Goal: Information Seeking & Learning: Learn about a topic

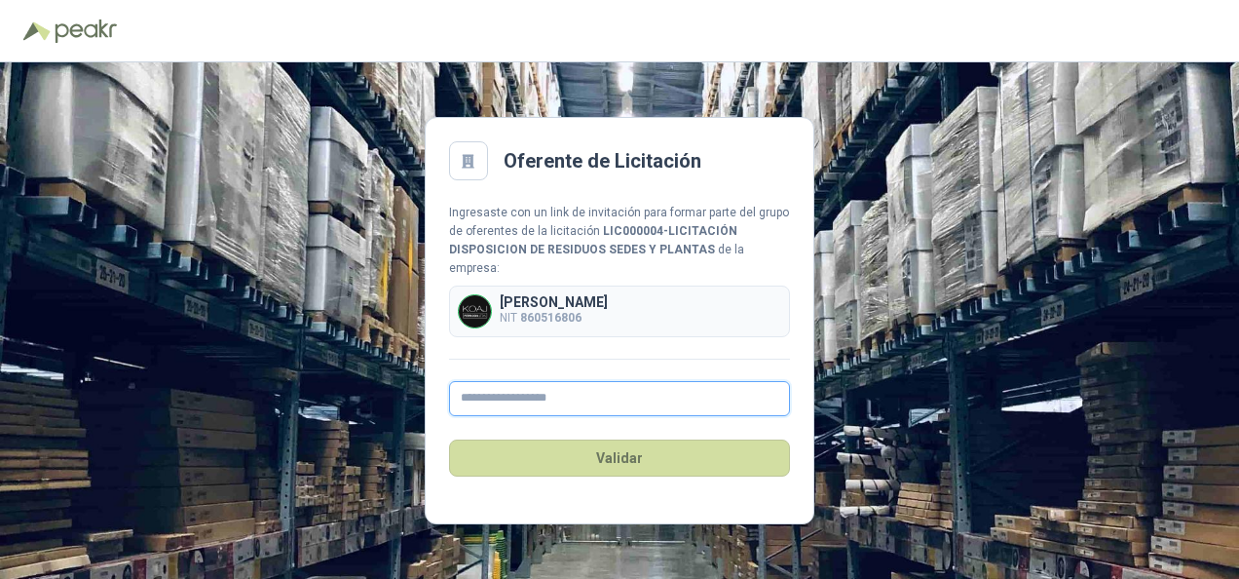
click at [497, 392] on input "text" at bounding box center [619, 398] width 341 height 35
type input "**********"
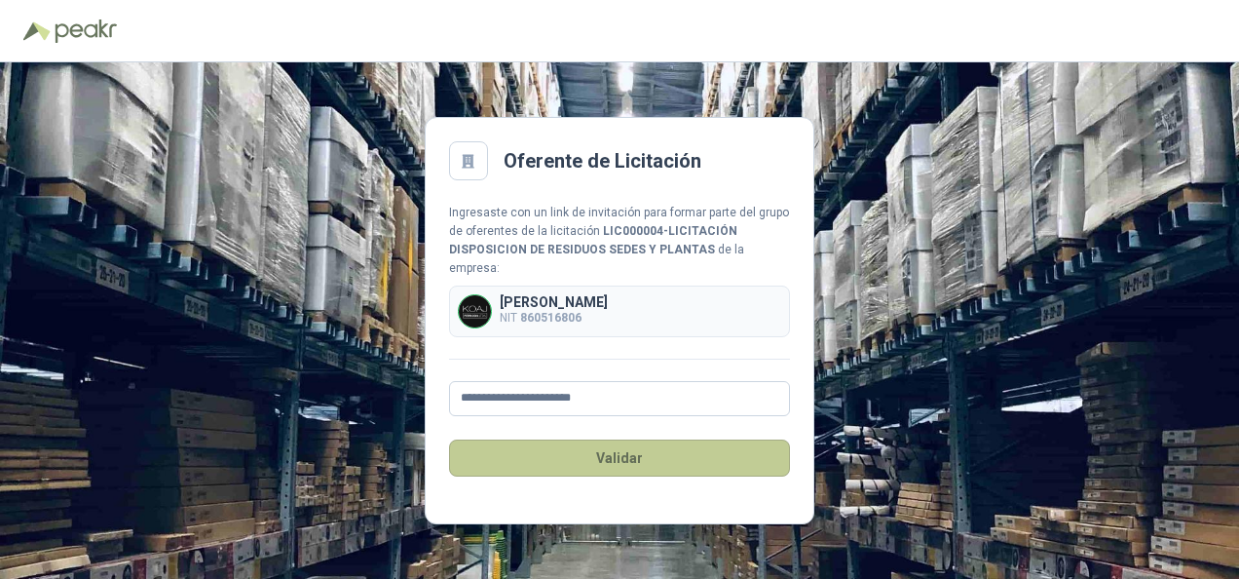
click at [579, 440] on button "Validar" at bounding box center [619, 457] width 341 height 37
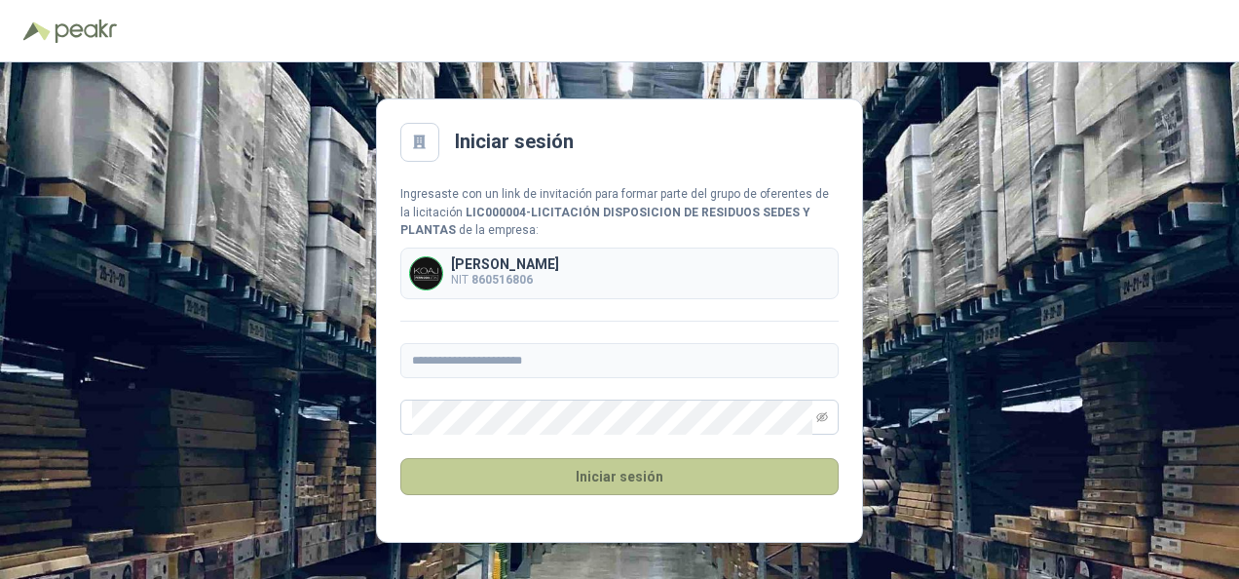
click at [571, 473] on button "Iniciar sesión" at bounding box center [619, 476] width 438 height 37
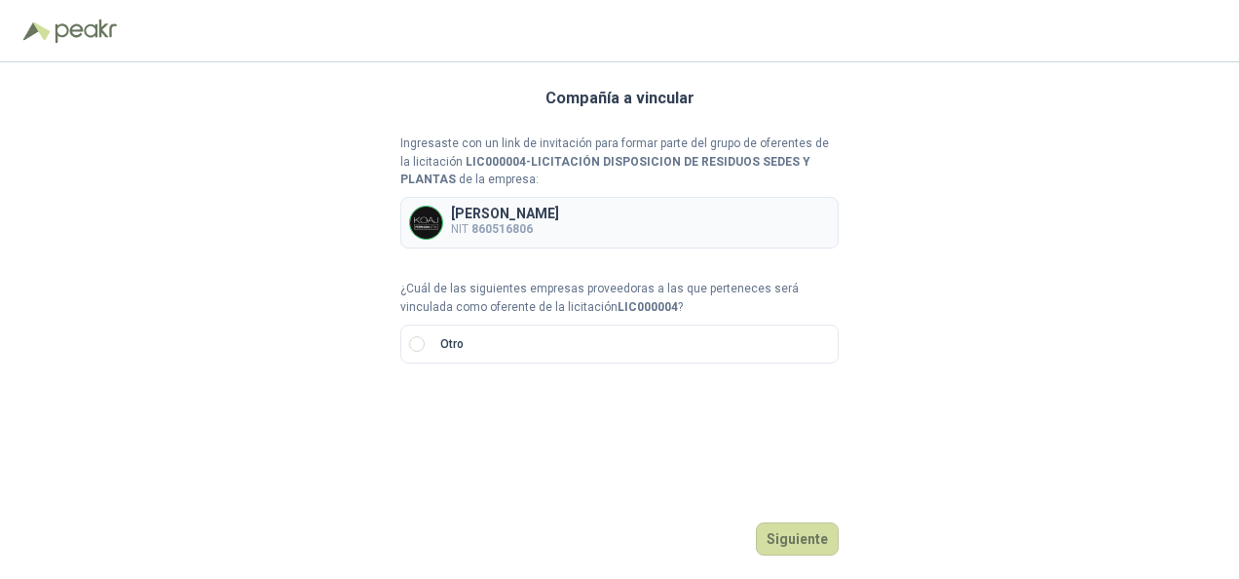
click at [618, 306] on b "LIC000004" at bounding box center [648, 307] width 60 height 14
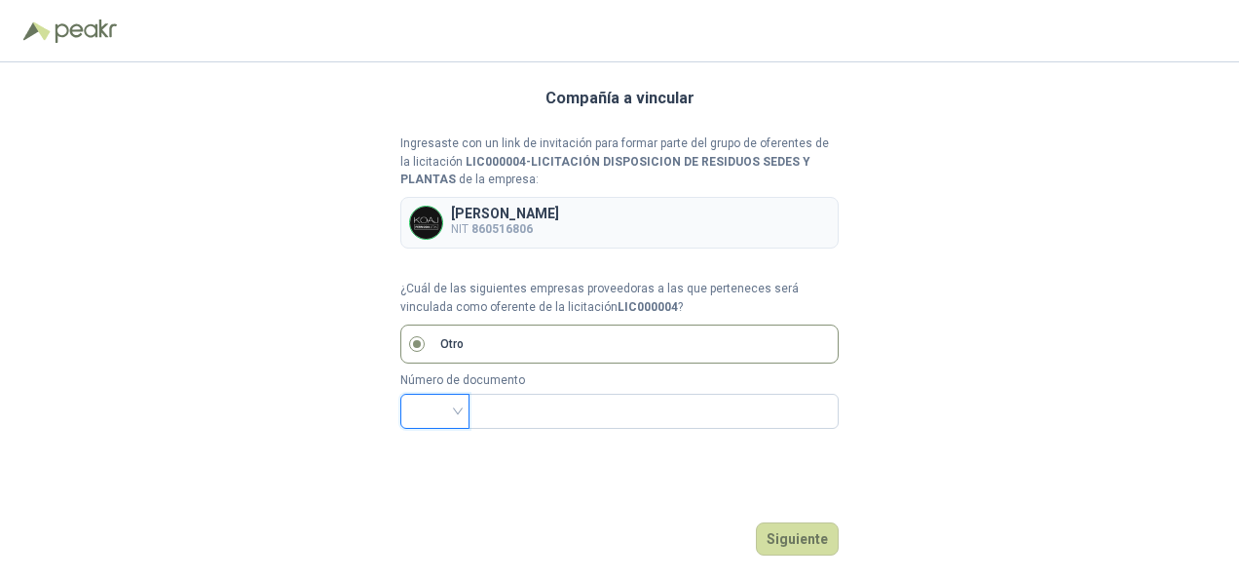
click at [447, 414] on input "search" at bounding box center [435, 409] width 46 height 29
click at [441, 187] on div "CC" at bounding box center [435, 181] width 38 height 21
click at [494, 330] on label "Otro" at bounding box center [619, 343] width 438 height 39
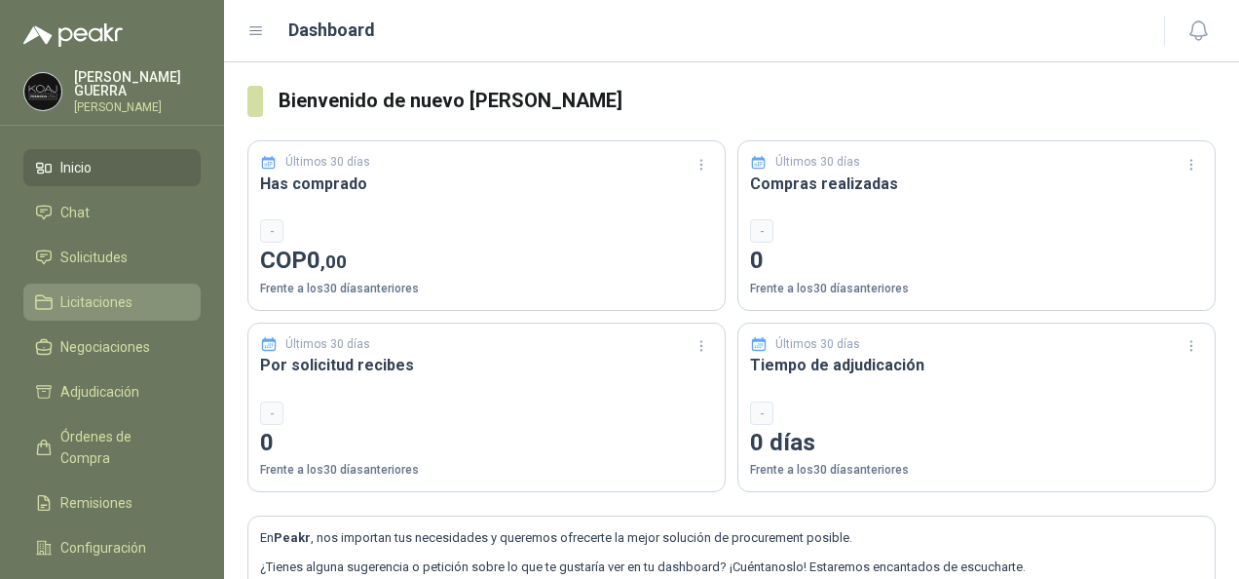
click at [65, 300] on span "Licitaciones" at bounding box center [96, 301] width 72 height 21
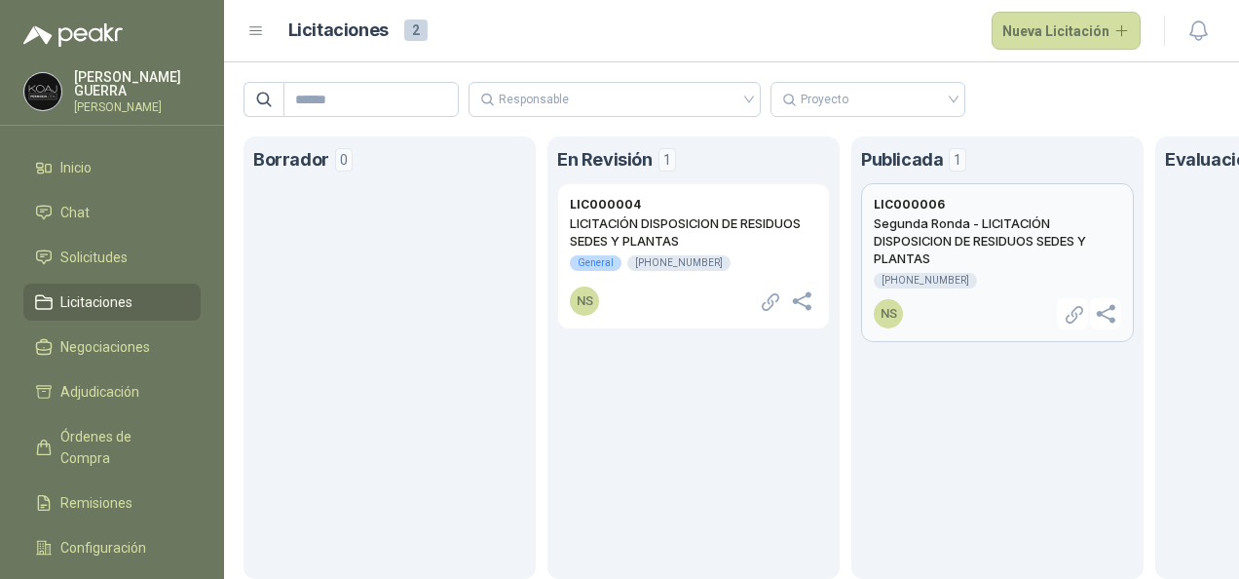
click at [1001, 224] on h2 "Segunda Ronda - LICITACIÓN DISPOSICION DE RESIDUOS SEDES Y PLANTAS" at bounding box center [997, 240] width 247 height 53
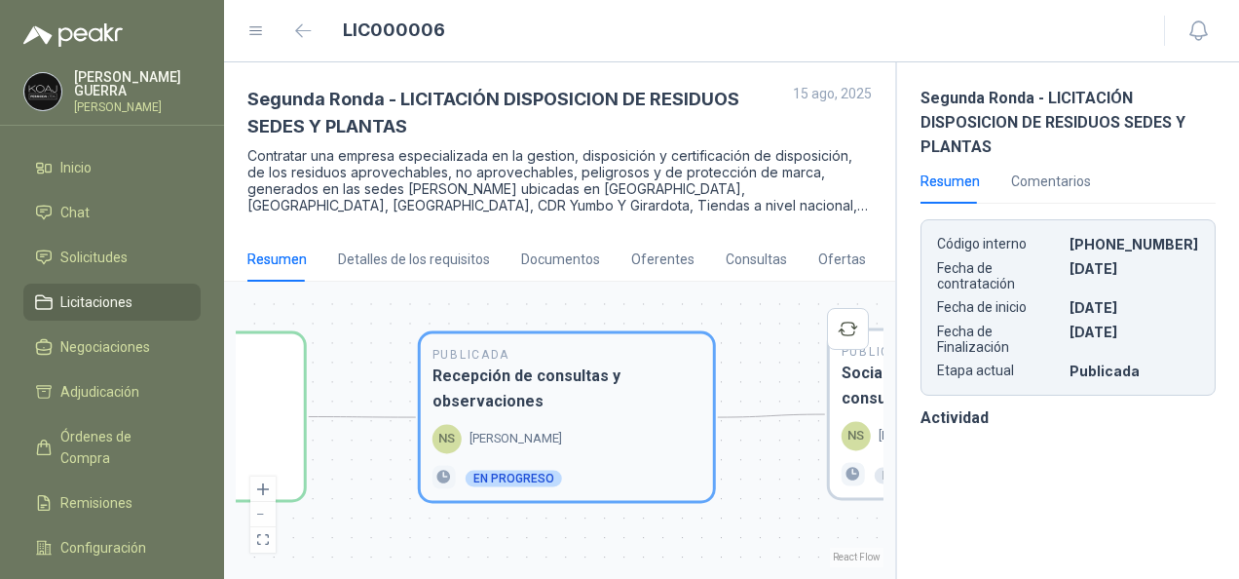
drag, startPoint x: 852, startPoint y: 426, endPoint x: 661, endPoint y: 430, distance: 191.0
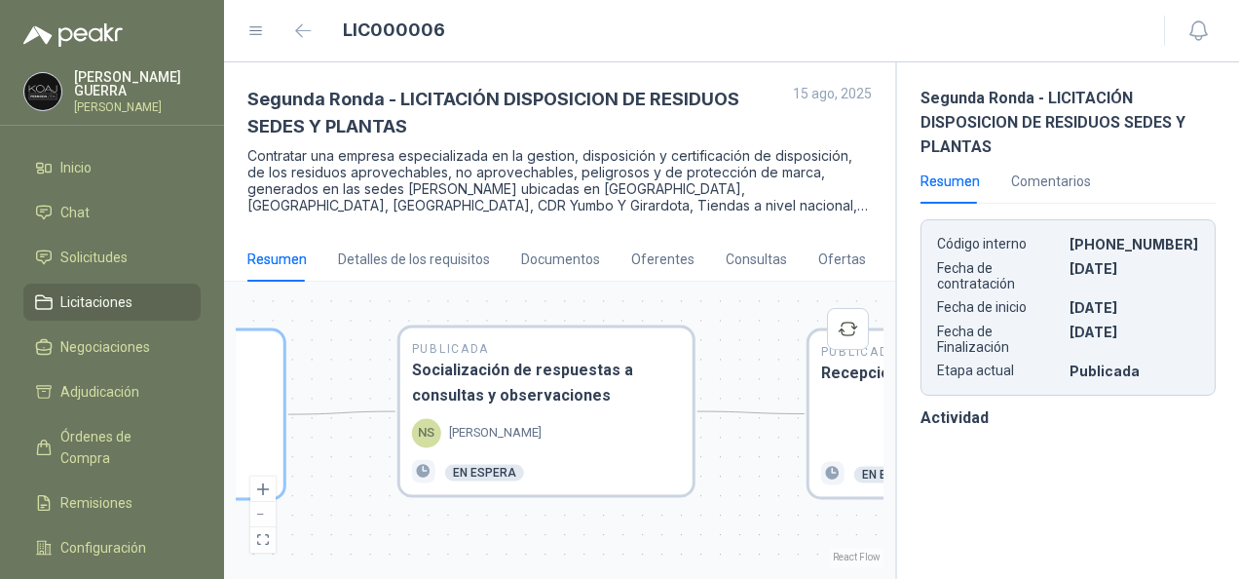
drag, startPoint x: 784, startPoint y: 467, endPoint x: 352, endPoint y: 463, distance: 432.6
click at [352, 463] on div "En Revisión Descripción del requerimiento SM [PERSON_NAME] Finalizado En Revisi…" at bounding box center [560, 430] width 648 height 274
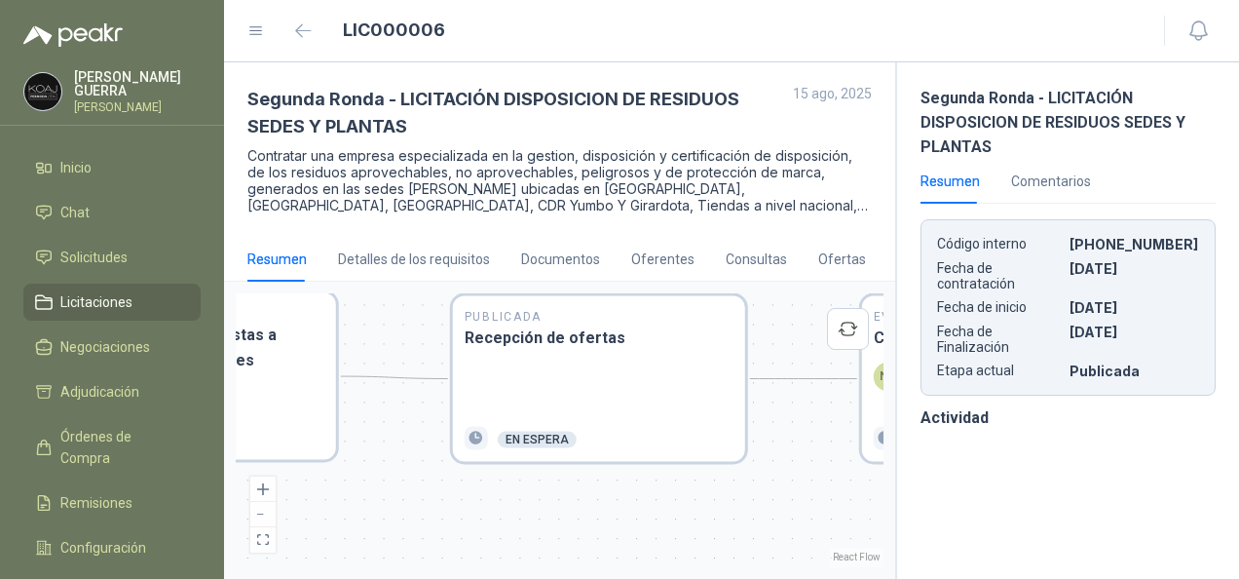
drag, startPoint x: 724, startPoint y: 535, endPoint x: 238, endPoint y: 534, distance: 486.2
click at [238, 534] on div "En Revisión Descripción del requerimiento SM Simón Mosquera Finalizado En Revis…" at bounding box center [560, 430] width 648 height 274
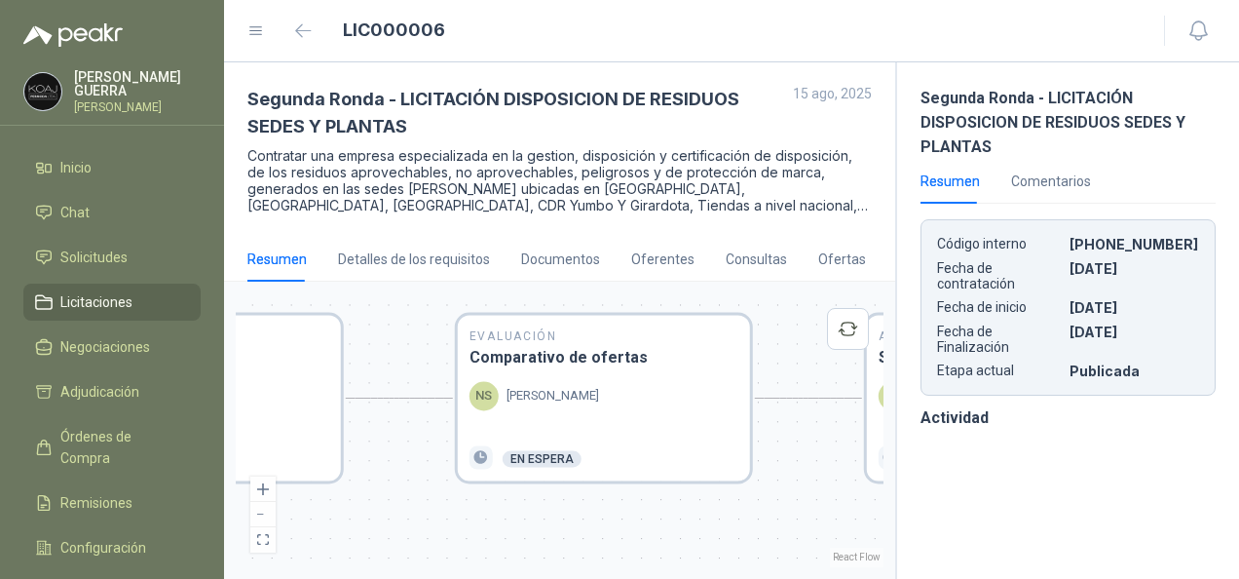
drag, startPoint x: 668, startPoint y: 507, endPoint x: 333, endPoint y: 494, distance: 335.4
click at [333, 494] on div "En Revisión Descripción del requerimiento SM Simón Mosquera Finalizado En Revis…" at bounding box center [560, 430] width 648 height 274
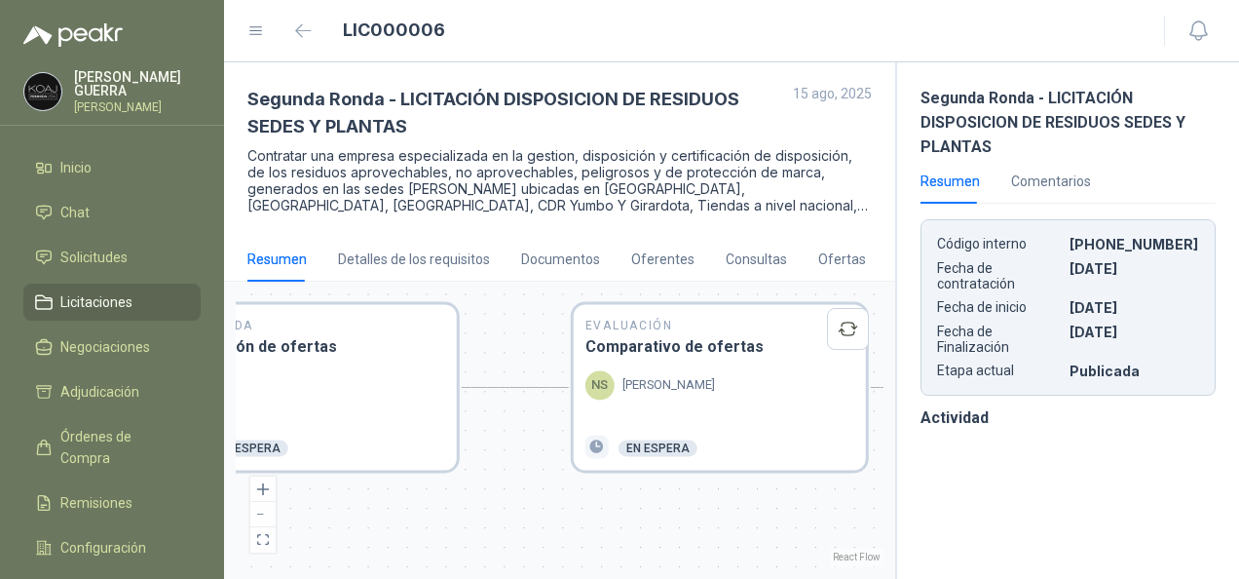
drag, startPoint x: 756, startPoint y: 540, endPoint x: 1165, endPoint y: 502, distance: 411.0
click at [1165, 502] on div "Segunda Ronda - LICITACIÓN DISPOSICION DE RESIDUOS SEDES Y PLANTAS 15 ago, 2025…" at bounding box center [731, 320] width 1015 height 516
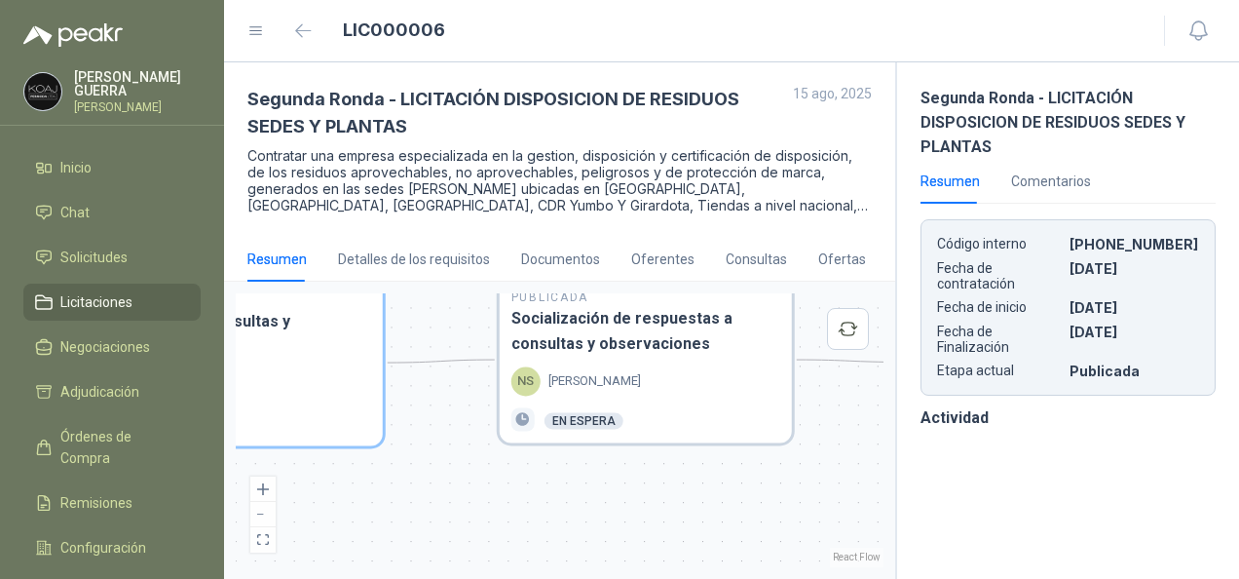
drag, startPoint x: 511, startPoint y: 487, endPoint x: 1025, endPoint y: 488, distance: 514.4
click at [1025, 488] on div "Segunda Ronda - LICITACIÓN DISPOSICION DE RESIDUOS SEDES Y PLANTAS 15 ago, 2025…" at bounding box center [731, 320] width 1015 height 516
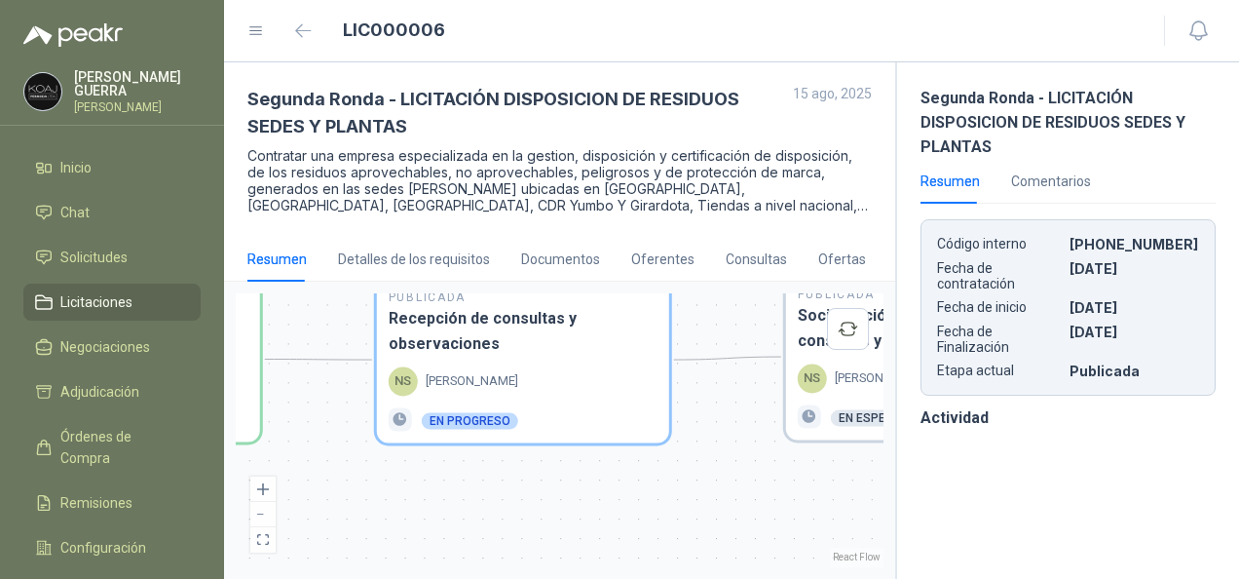
drag, startPoint x: 491, startPoint y: 532, endPoint x: 928, endPoint y: 522, distance: 436.6
click at [928, 522] on div "Segunda Ronda - LICITACIÓN DISPOSICION DE RESIDUOS SEDES Y PLANTAS 15 ago, 2025…" at bounding box center [731, 320] width 1015 height 516
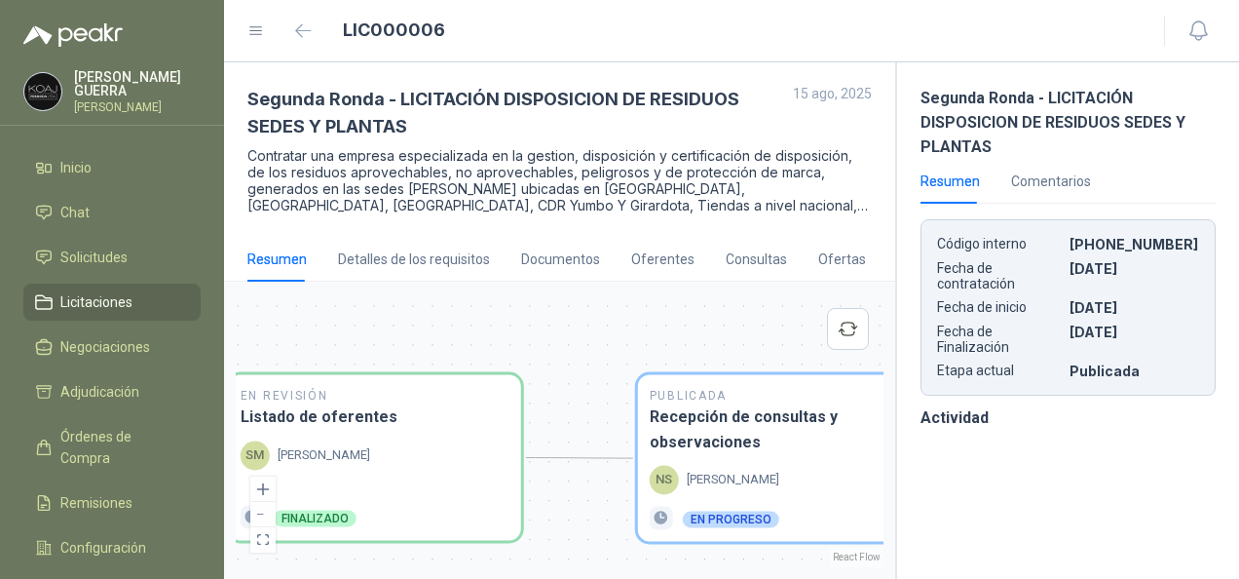
drag, startPoint x: 481, startPoint y: 452, endPoint x: 592, endPoint y: 557, distance: 153.0
click at [592, 557] on div "En Revisión Descripción del requerimiento SM Simón Mosquera Finalizado En Revis…" at bounding box center [560, 430] width 648 height 274
click at [559, 261] on div "Documentos" at bounding box center [560, 258] width 79 height 21
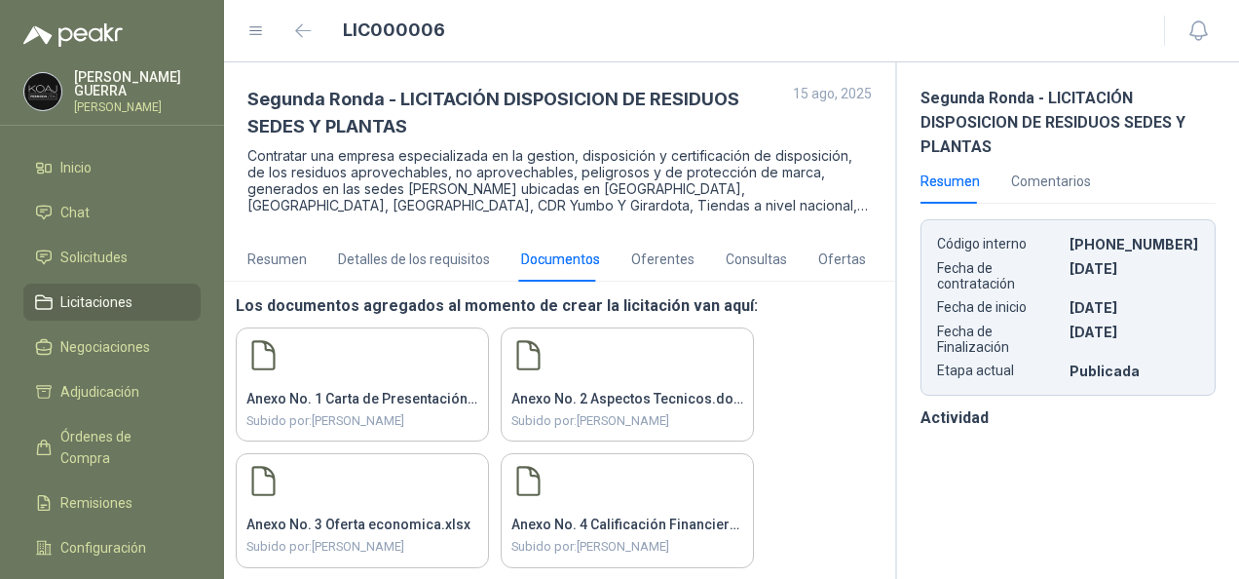
scroll to position [55, 0]
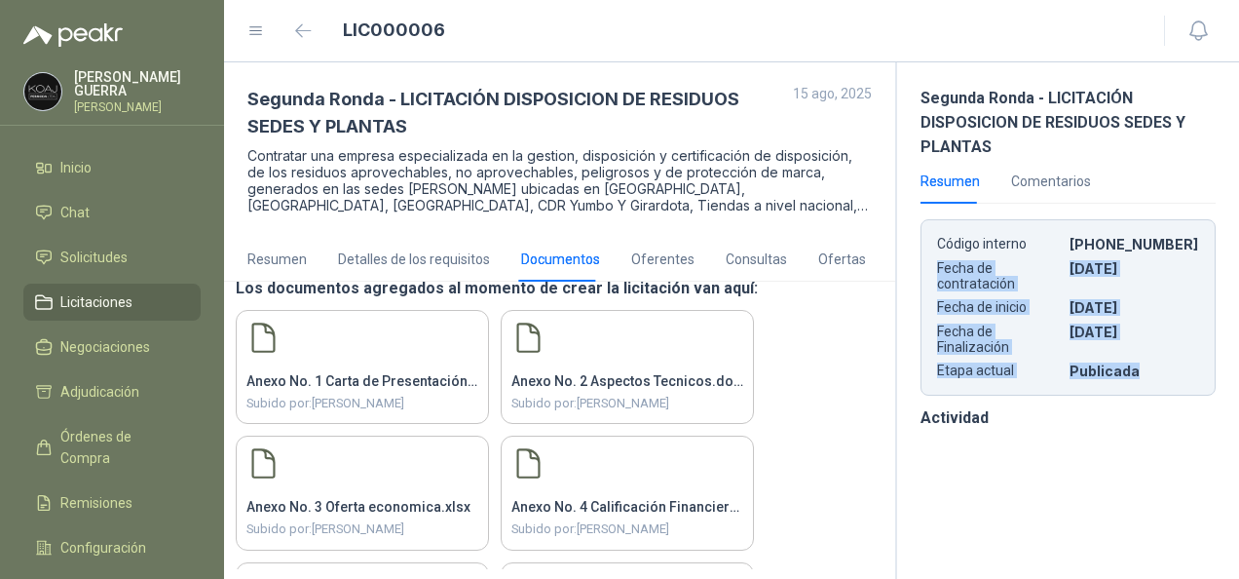
drag, startPoint x: 1238, startPoint y: 251, endPoint x: 1239, endPoint y: 388, distance: 136.4
click at [1238, 388] on html "YEISON GUERRA Permoda Inicio Chat Solicitudes Licitaciones Negociaciones Adjudi…" at bounding box center [619, 289] width 1239 height 579
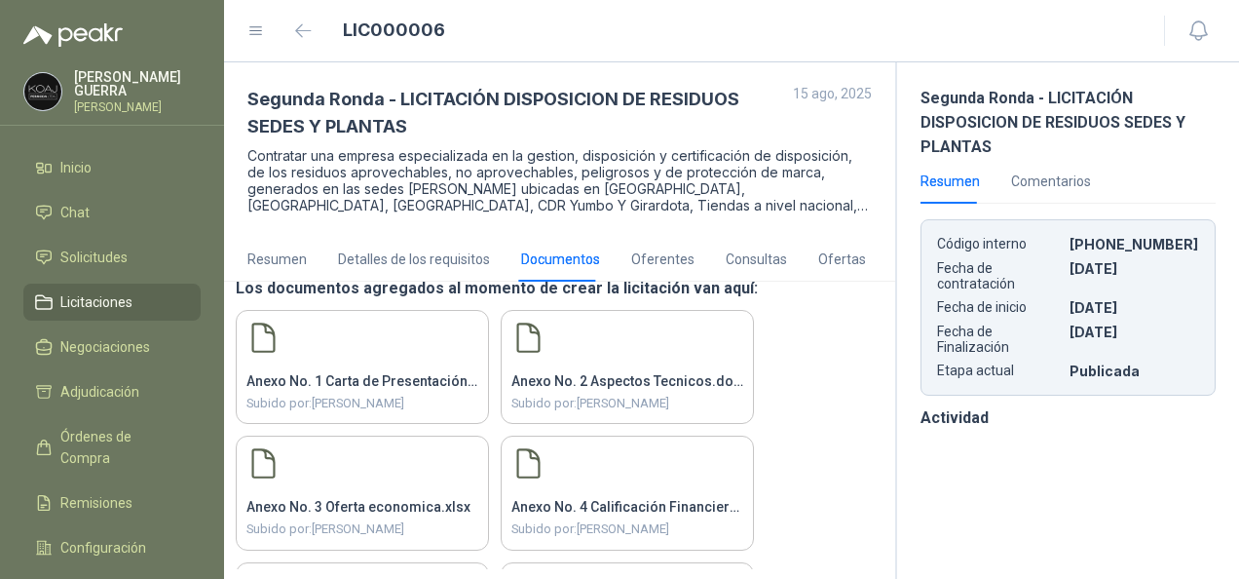
click at [919, 484] on div "Segunda Ronda - LICITACIÓN DISPOSICION DE RESIDUOS SEDES Y PLANTAS Resumen Come…" at bounding box center [1067, 320] width 344 height 516
click at [815, 550] on div "Anexo No. 1 Carta de Presentación de la Oferta.docx Subido por: Simón Mosquera…" at bounding box center [560, 493] width 648 height 366
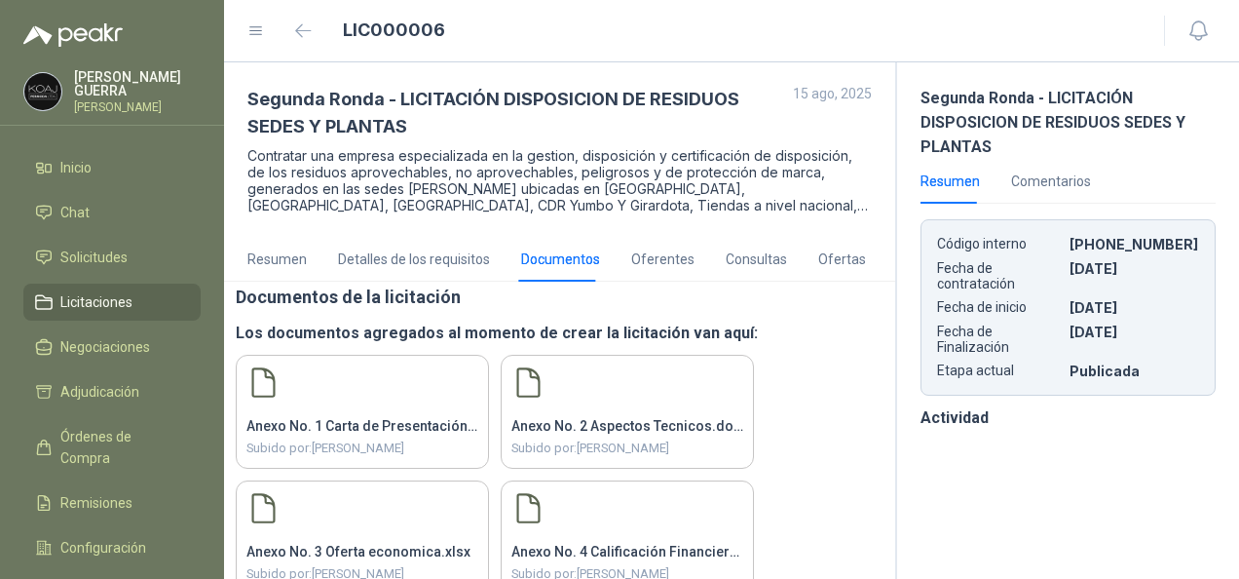
scroll to position [0, 0]
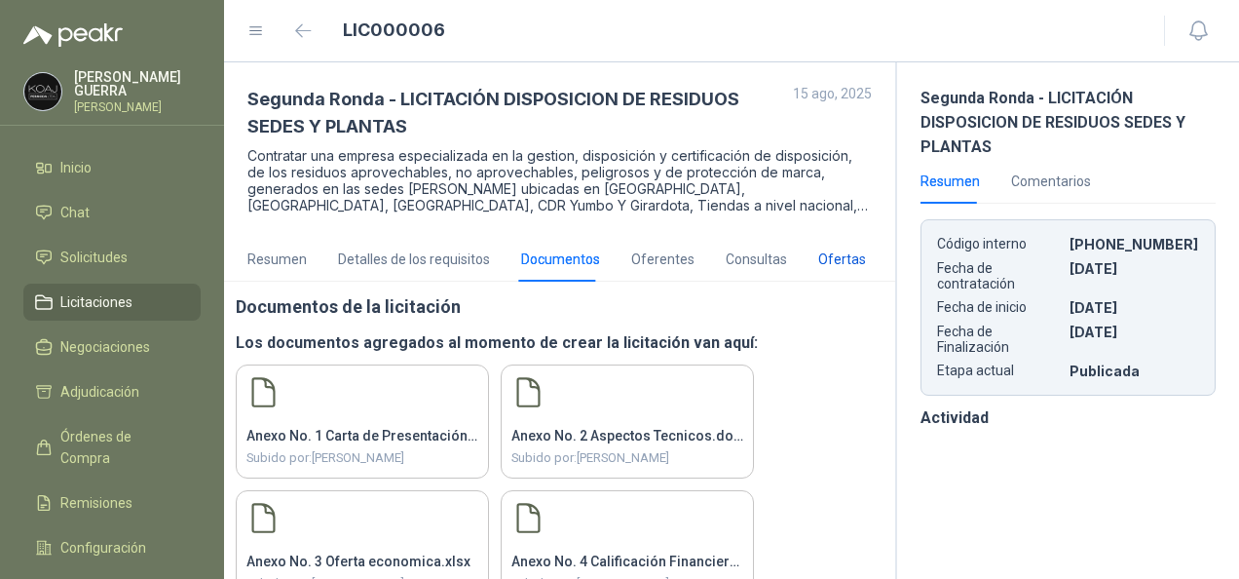
click at [821, 258] on div "Ofertas" at bounding box center [842, 258] width 48 height 21
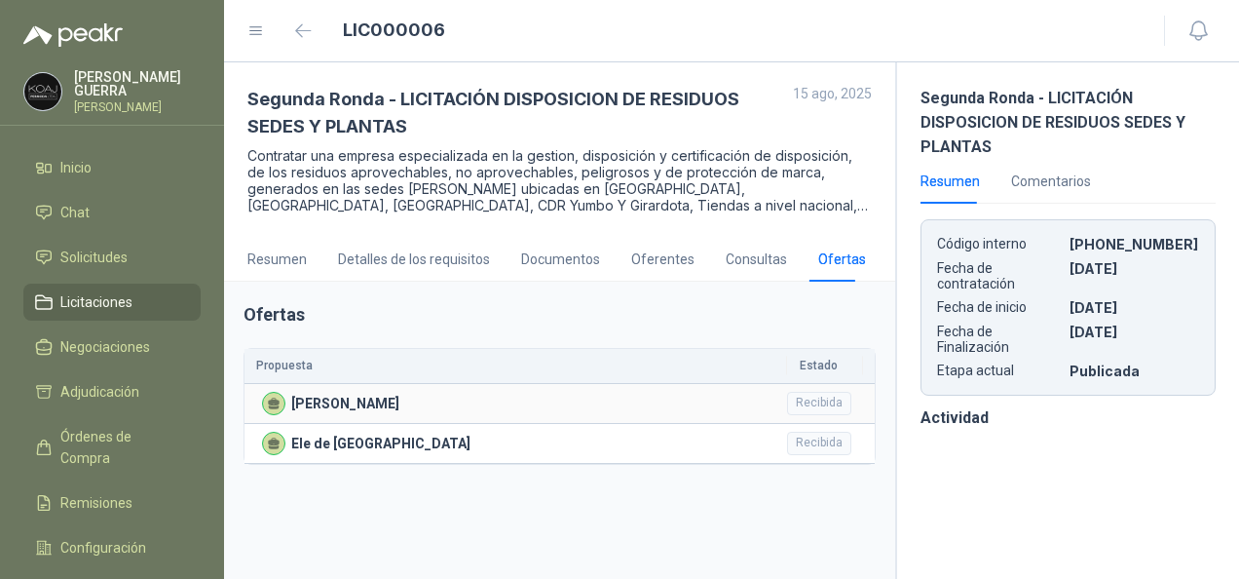
click at [621, 401] on div "Sergio Andres Piñeros Contreras" at bounding box center [518, 403] width 513 height 23
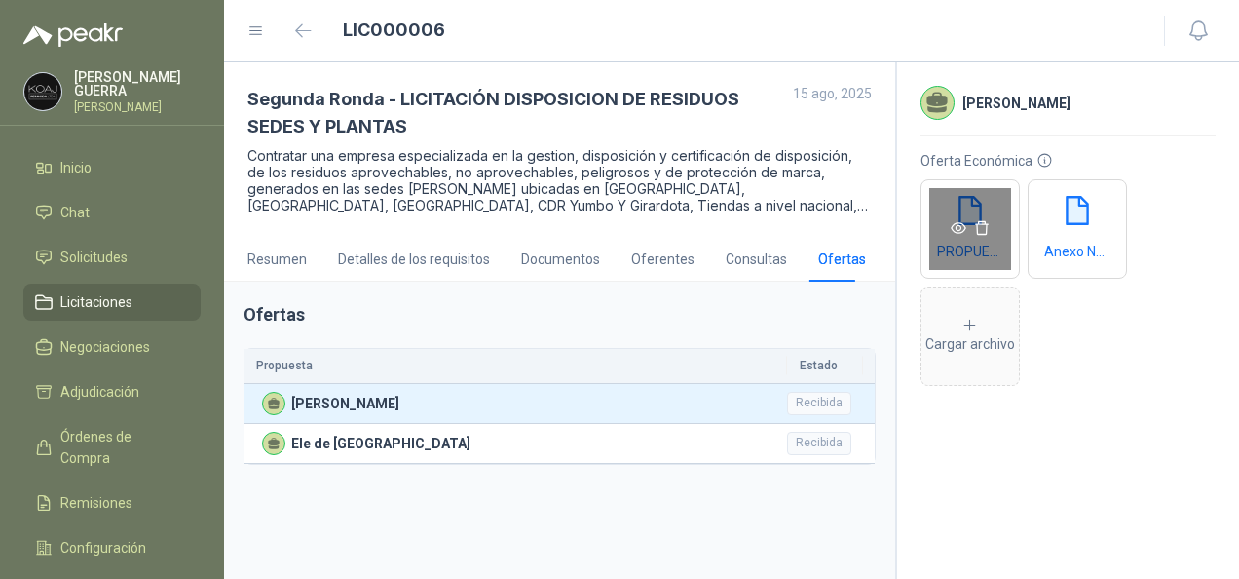
click at [957, 226] on icon "eye" at bounding box center [959, 228] width 16 height 12
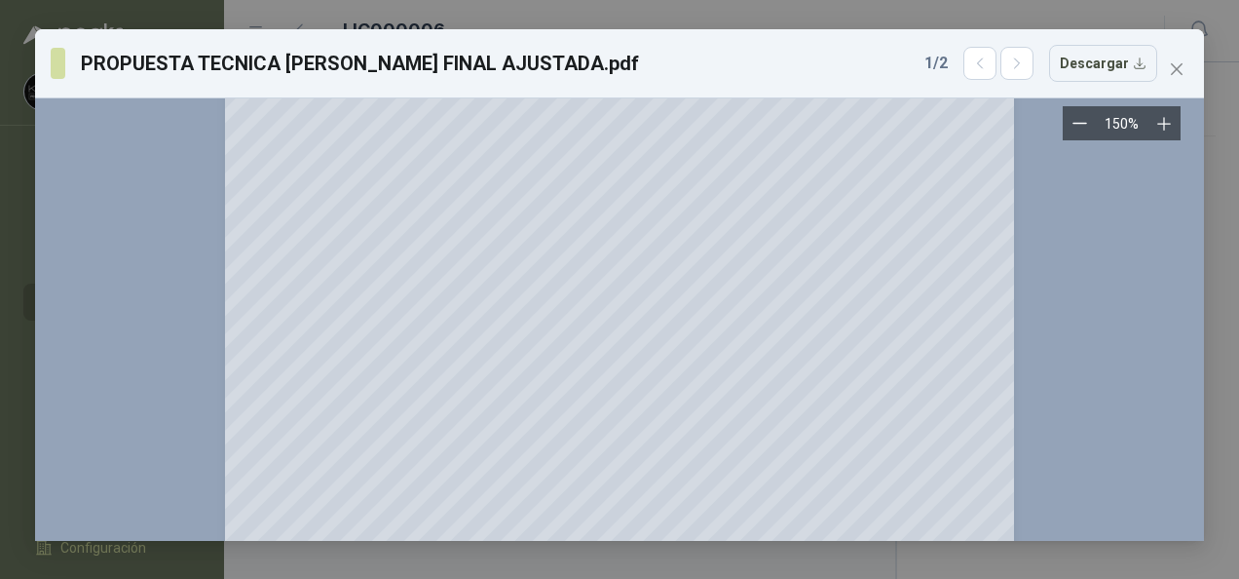
scroll to position [23758, 0]
click at [1174, 70] on icon "close" at bounding box center [1177, 69] width 16 height 16
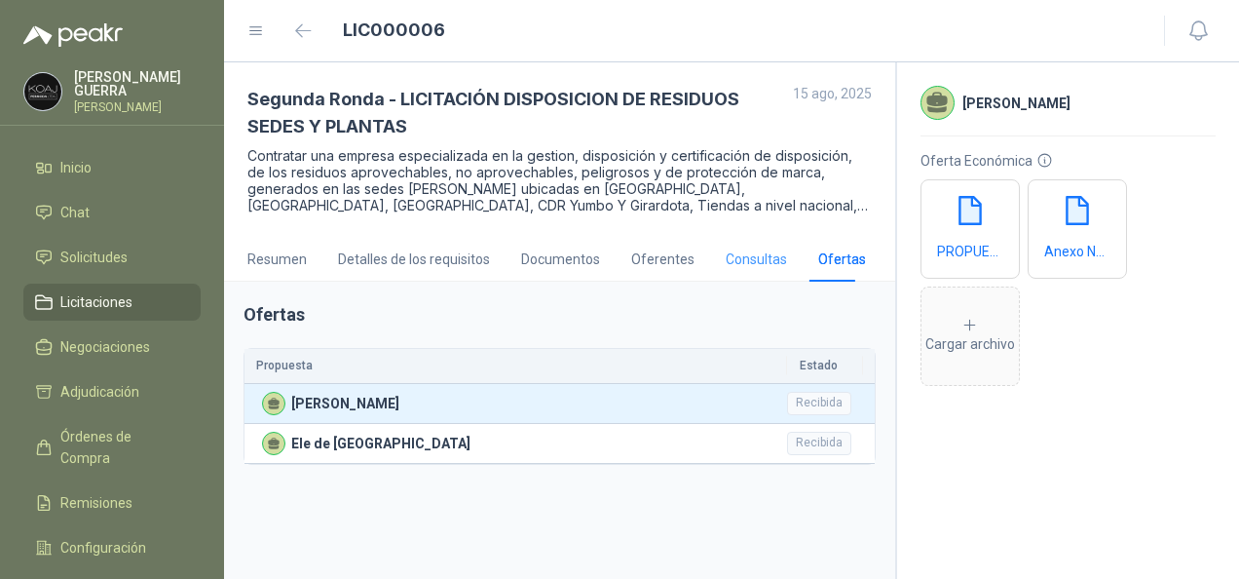
click at [735, 278] on div "Consultas" at bounding box center [756, 259] width 61 height 45
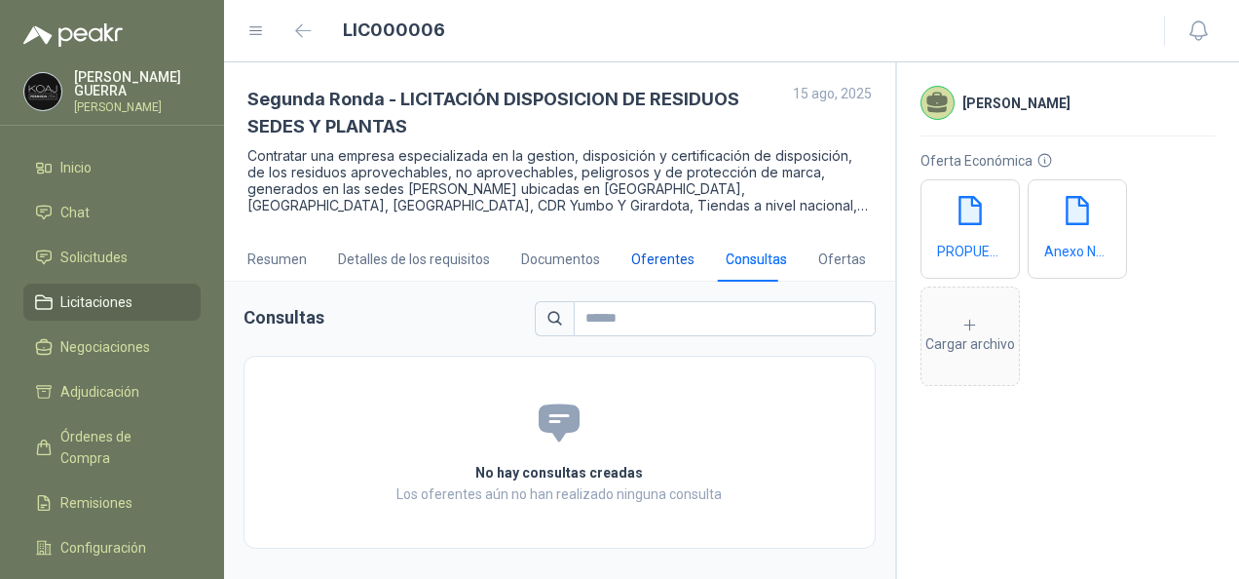
click at [645, 251] on div "Oferentes" at bounding box center [662, 258] width 63 height 21
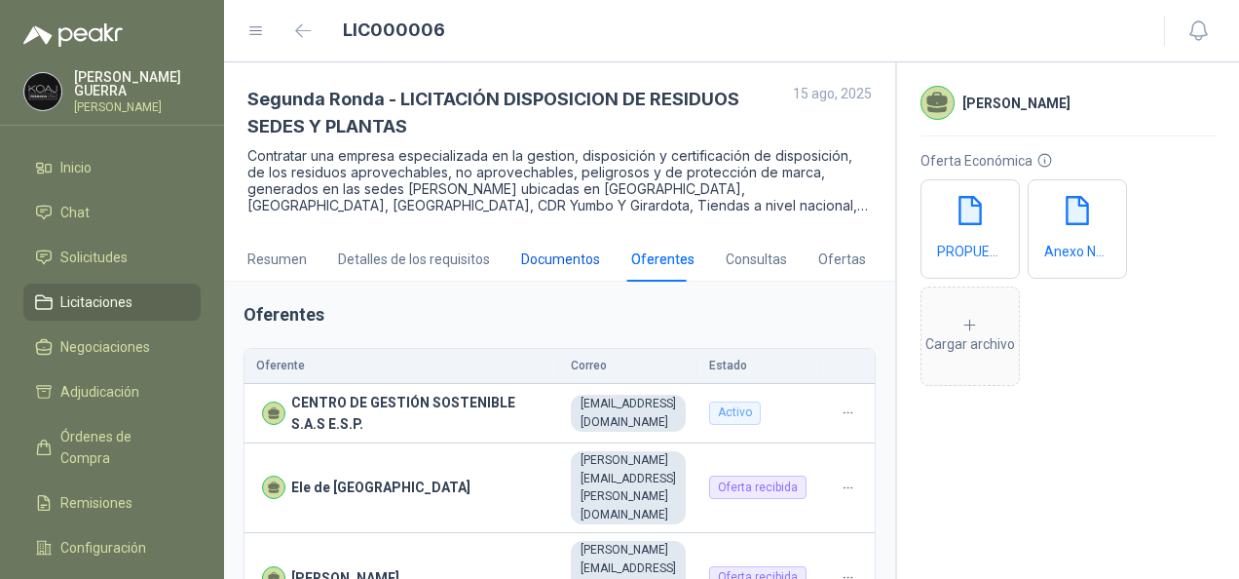
click at [546, 264] on div "Documentos" at bounding box center [560, 258] width 79 height 21
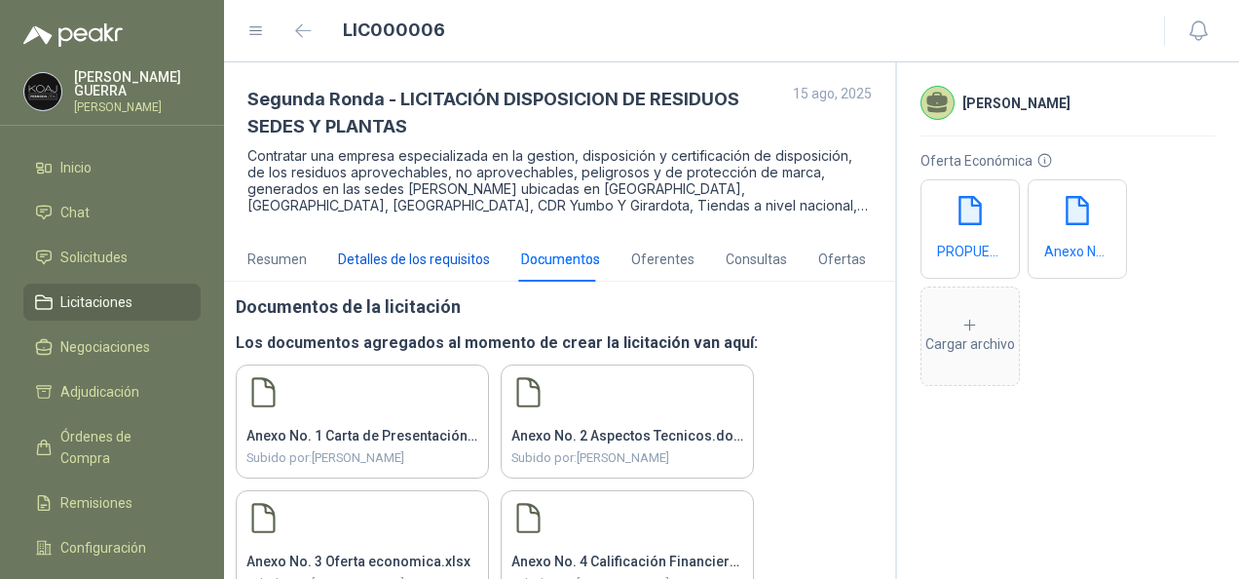
click at [378, 254] on div "Detalles de los requisitos" at bounding box center [414, 258] width 152 height 21
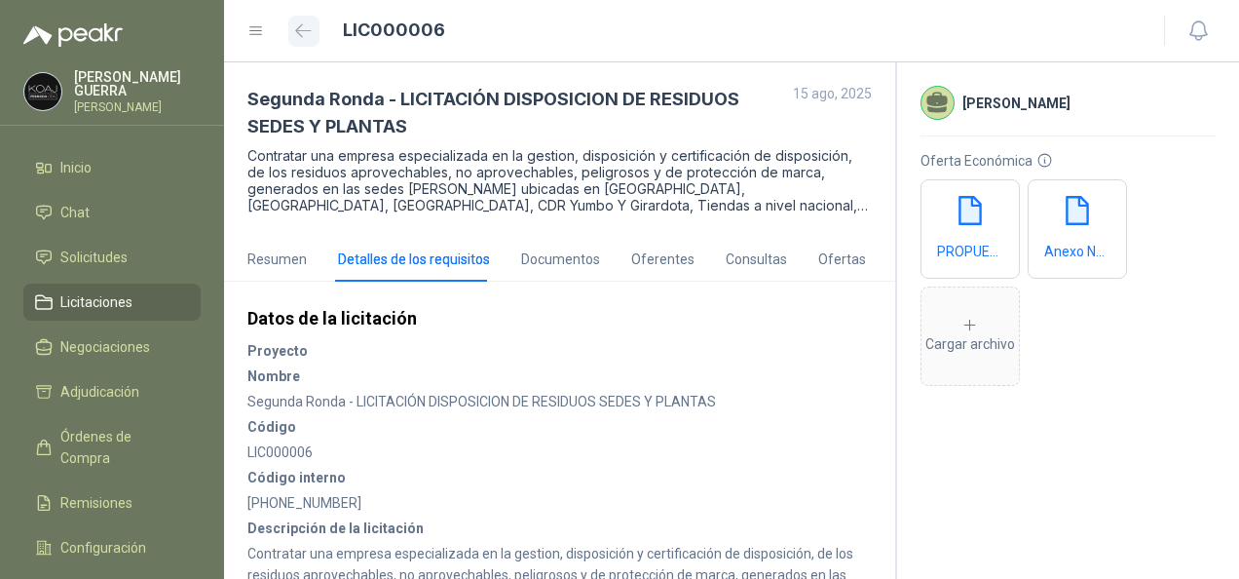
click at [310, 42] on button "button" at bounding box center [303, 31] width 31 height 31
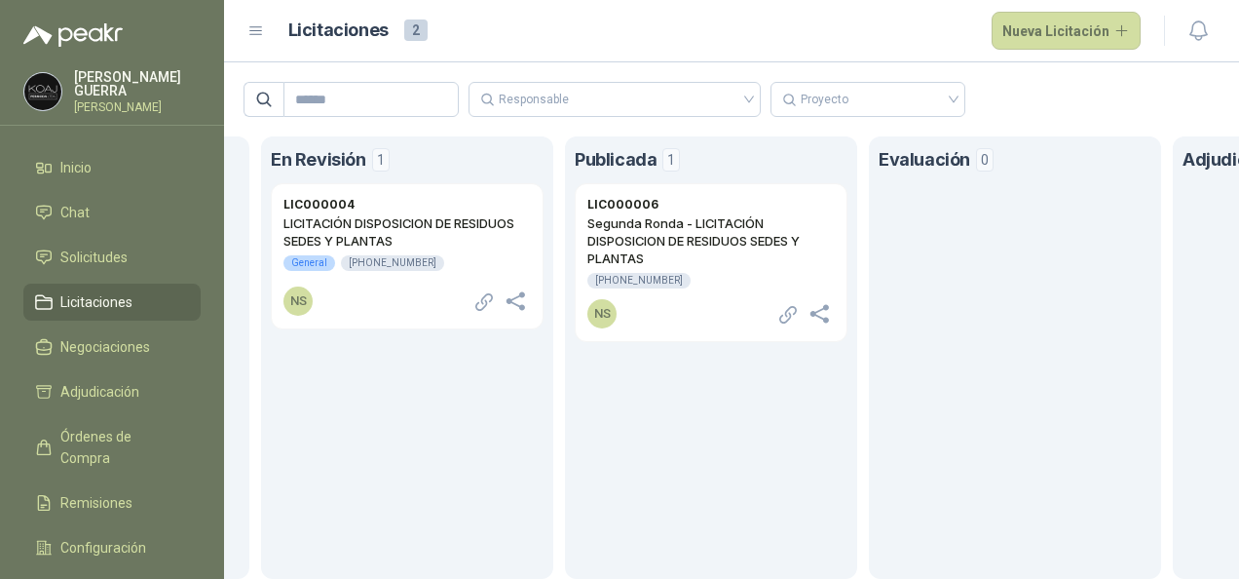
scroll to position [0, 284]
click at [701, 227] on h2 "Segunda Ronda - LICITACIÓN DISPOSICION DE RESIDUOS SEDES Y PLANTAS" at bounding box center [713, 240] width 247 height 53
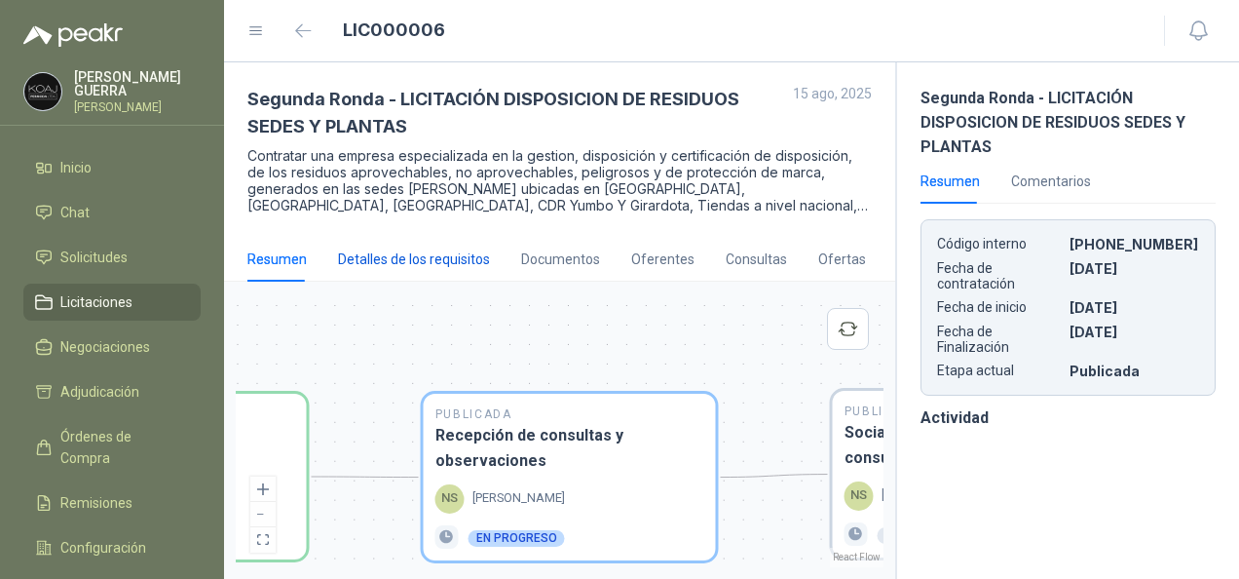
click at [418, 261] on div "Detalles de los requisitos" at bounding box center [414, 258] width 152 height 21
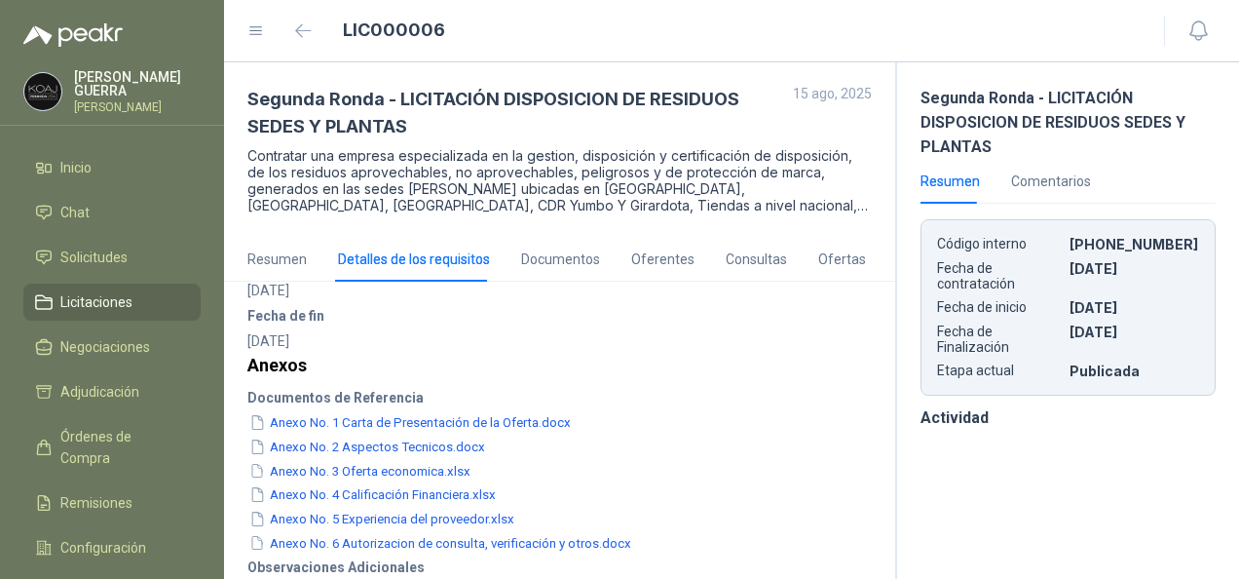
scroll to position [499, 0]
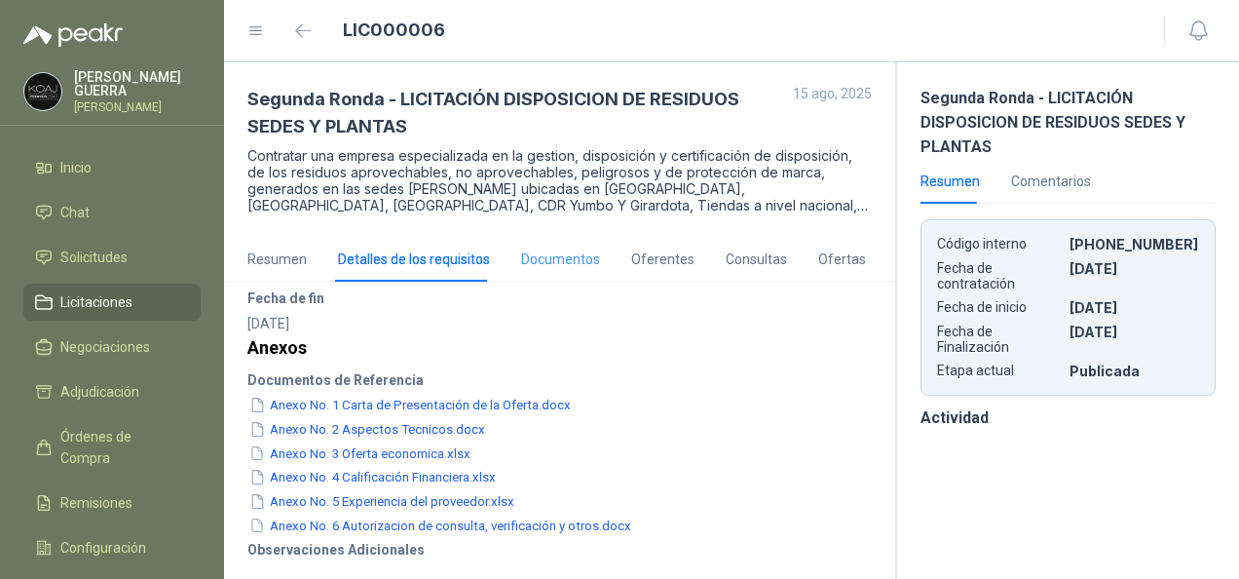
click at [561, 269] on div "Documentos" at bounding box center [560, 259] width 79 height 45
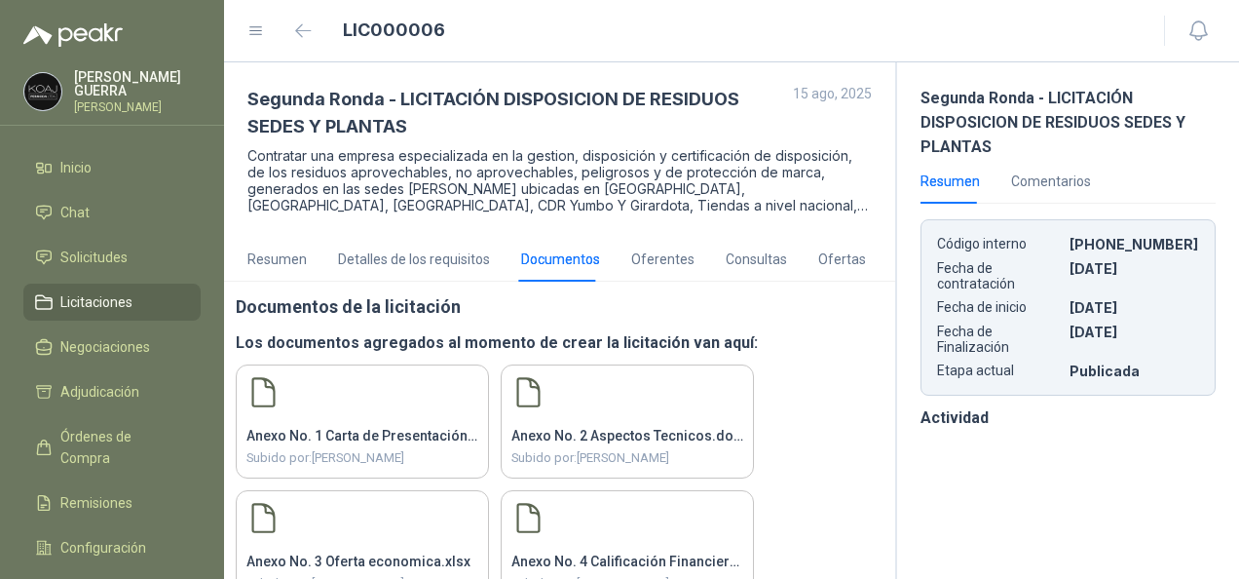
scroll to position [55, 0]
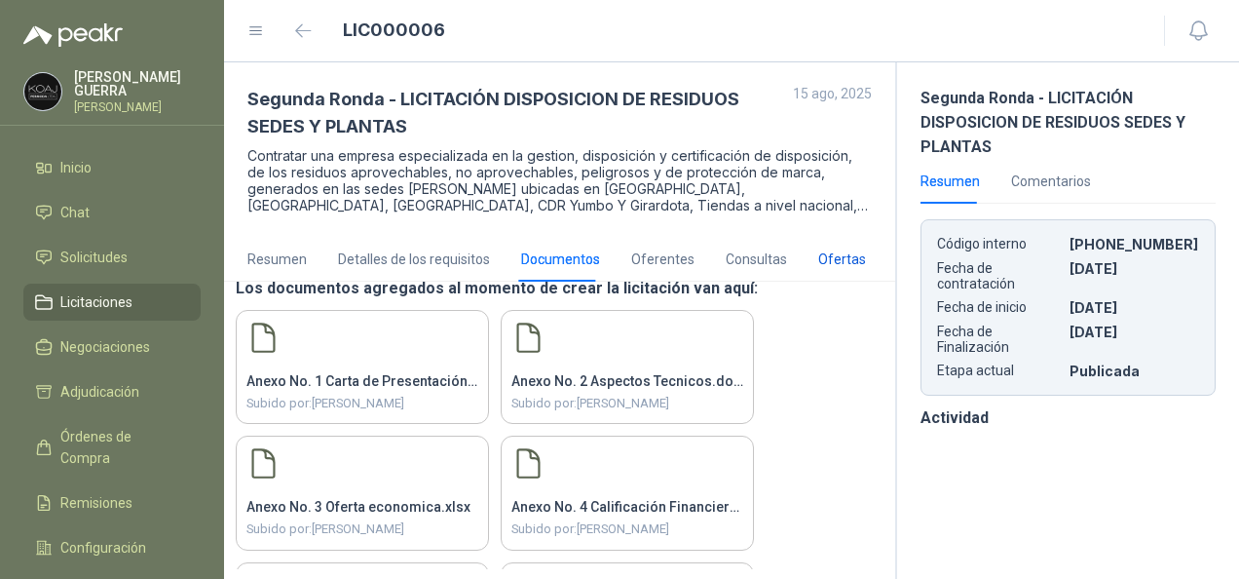
click at [832, 255] on div "Ofertas" at bounding box center [842, 258] width 48 height 21
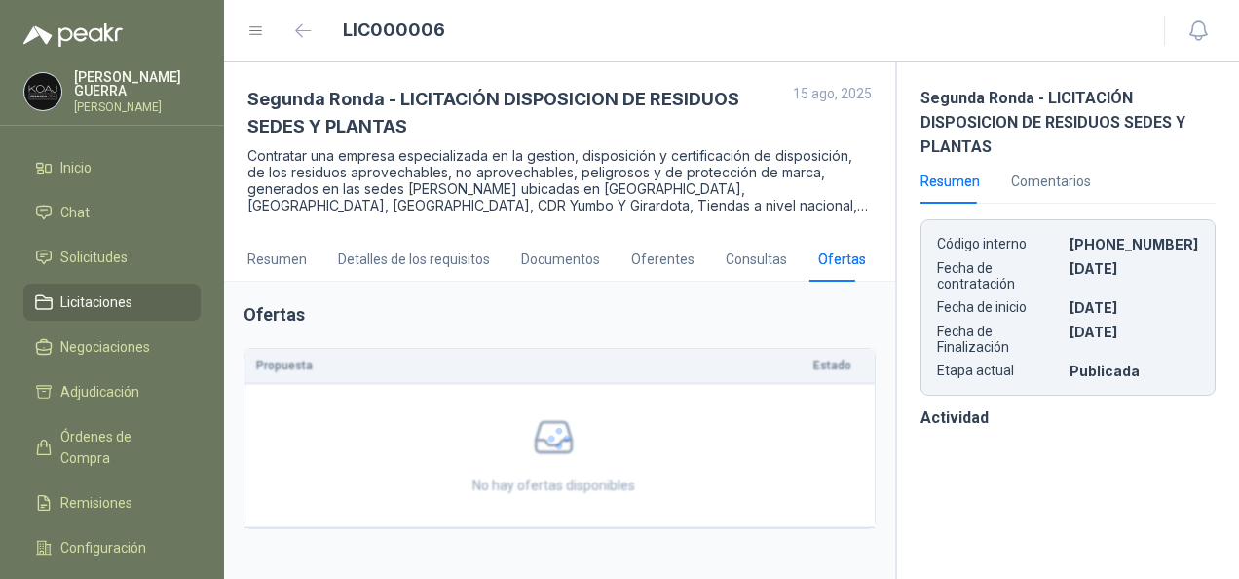
scroll to position [0, 0]
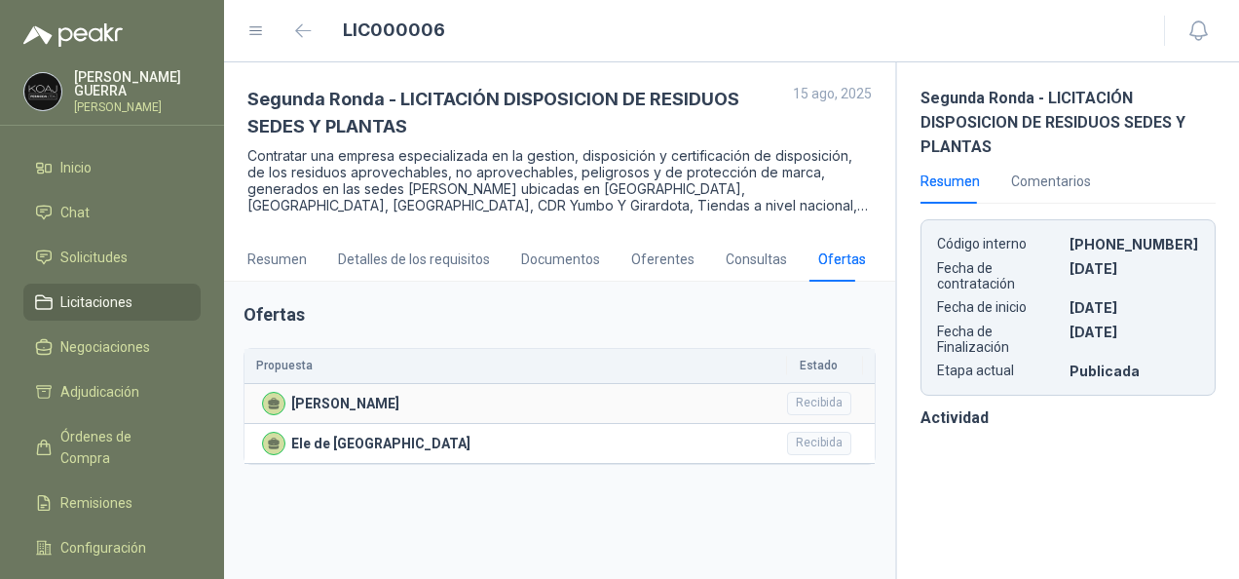
click at [672, 398] on div "Sergio Andres Piñeros Contreras" at bounding box center [518, 403] width 513 height 23
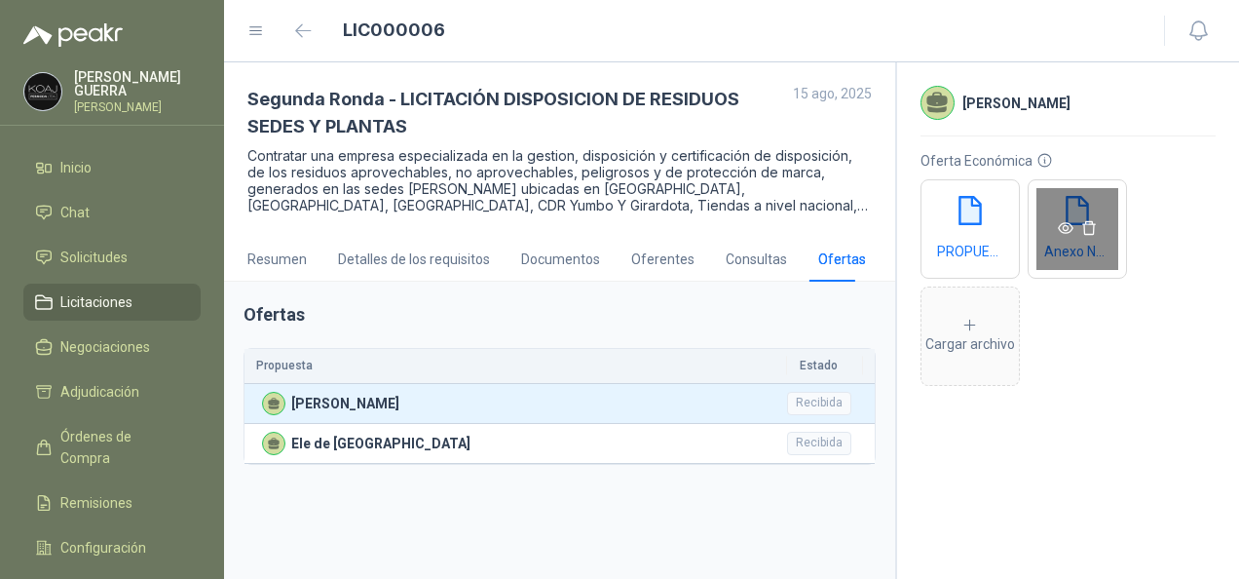
click at [1062, 230] on icon "eye" at bounding box center [1066, 228] width 16 height 16
click at [1054, 210] on div "Anexo No. 3 Oferta economica (ajustada).xlsx" at bounding box center [1077, 228] width 99 height 99
click at [1062, 259] on div "Anexo No. 3 Oferta economica (ajustada).xlsx" at bounding box center [1077, 228] width 99 height 99
click at [1070, 258] on div "Anexo No. 3 Oferta economica (ajustada).xlsx" at bounding box center [1077, 228] width 99 height 99
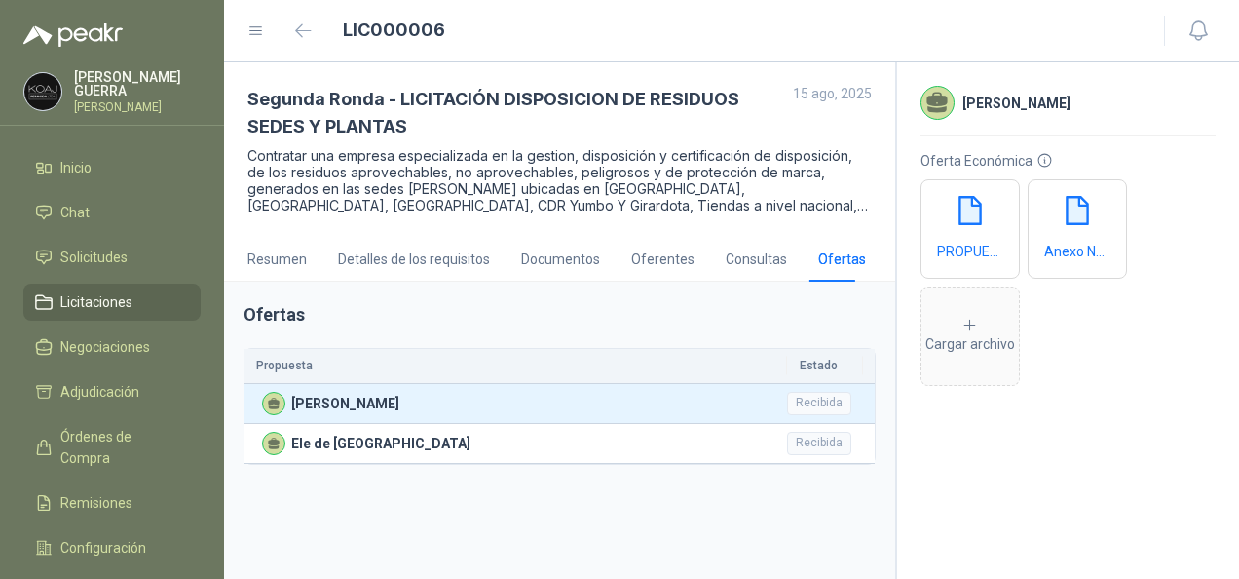
drag, startPoint x: 1058, startPoint y: 250, endPoint x: 1150, endPoint y: 257, distance: 91.8
click at [1150, 257] on div "PROPUESTA TECNICA PERMODA FINAL AJUSTADA.pdf Anexo No. 3 Oferta economica (ajus…" at bounding box center [1068, 278] width 295 height 216
click at [1078, 244] on div "Anexo No. 3 Oferta economica (ajustada).xlsx" at bounding box center [1077, 228] width 99 height 99
drag, startPoint x: 1078, startPoint y: 244, endPoint x: 1184, endPoint y: 336, distance: 140.9
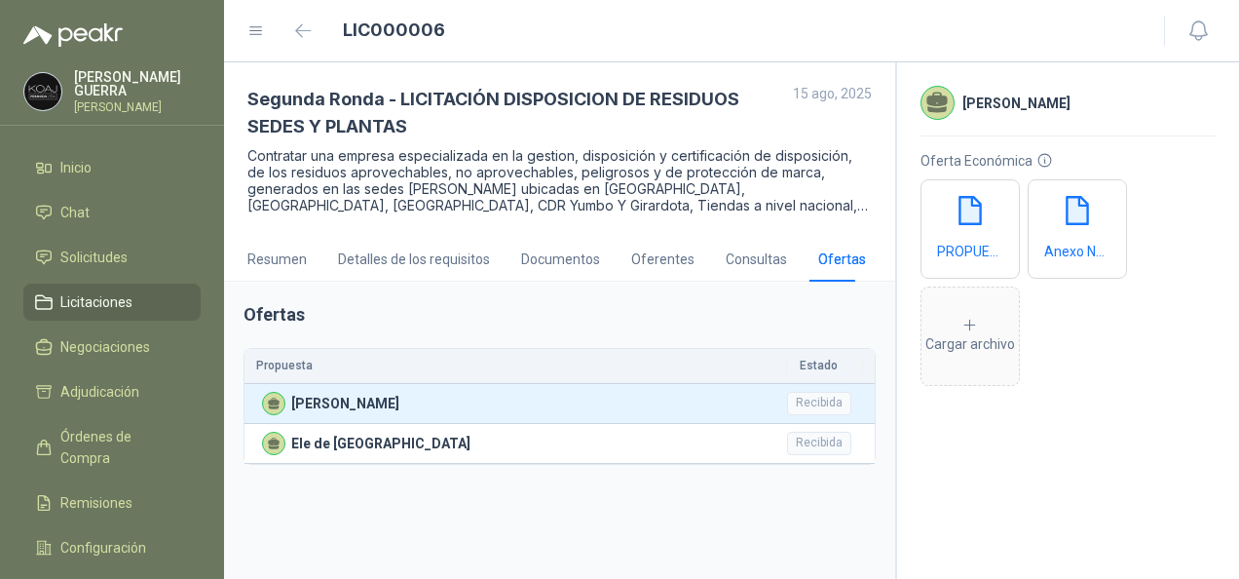
click at [1184, 336] on div "PROPUESTA TECNICA PERMODA FINAL AJUSTADA.pdf Anexo No. 3 Oferta economica (ajus…" at bounding box center [1068, 278] width 295 height 216
click at [335, 436] on p "Ele de Colombia" at bounding box center [380, 443] width 179 height 21
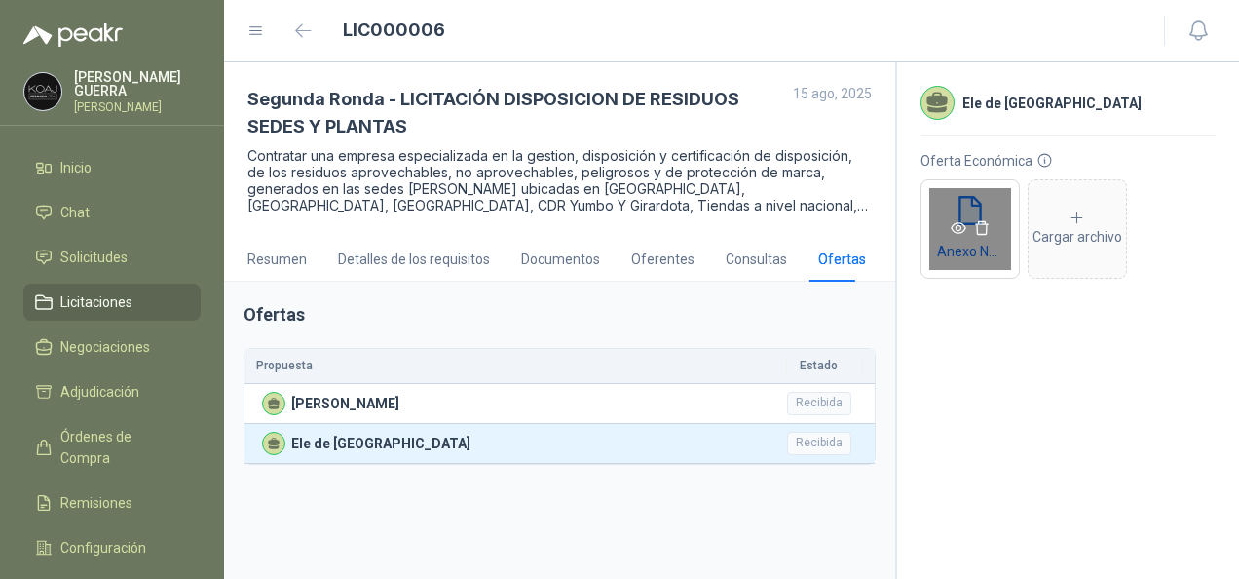
click at [961, 238] on span at bounding box center [970, 228] width 97 height 21
click at [957, 224] on icon "eye" at bounding box center [959, 228] width 16 height 16
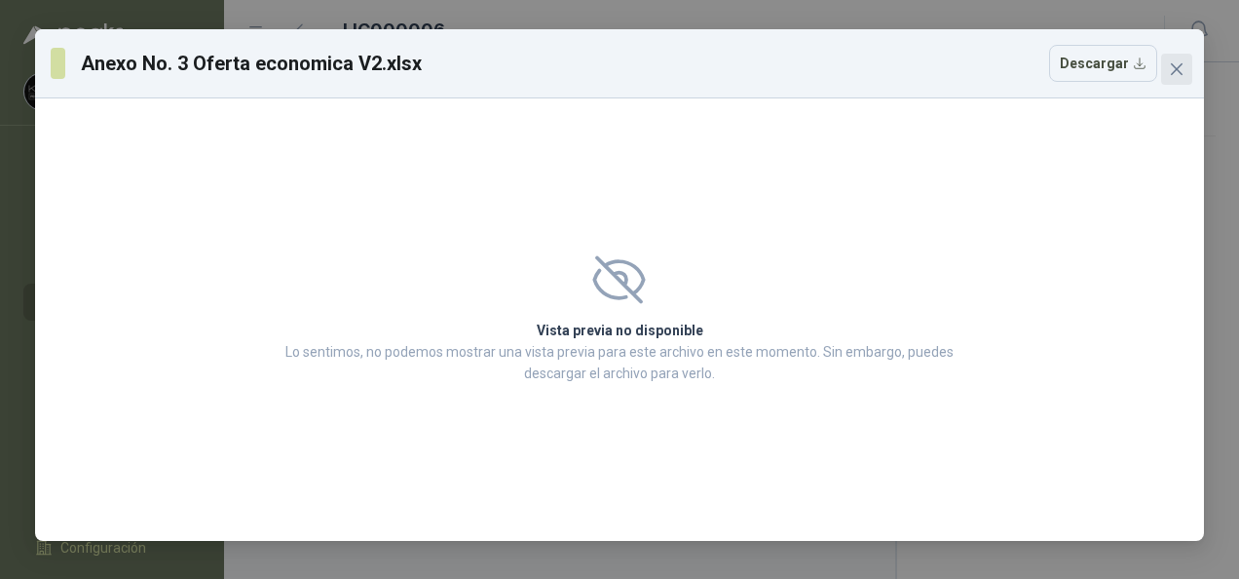
click at [1174, 71] on icon "close" at bounding box center [1177, 69] width 12 height 12
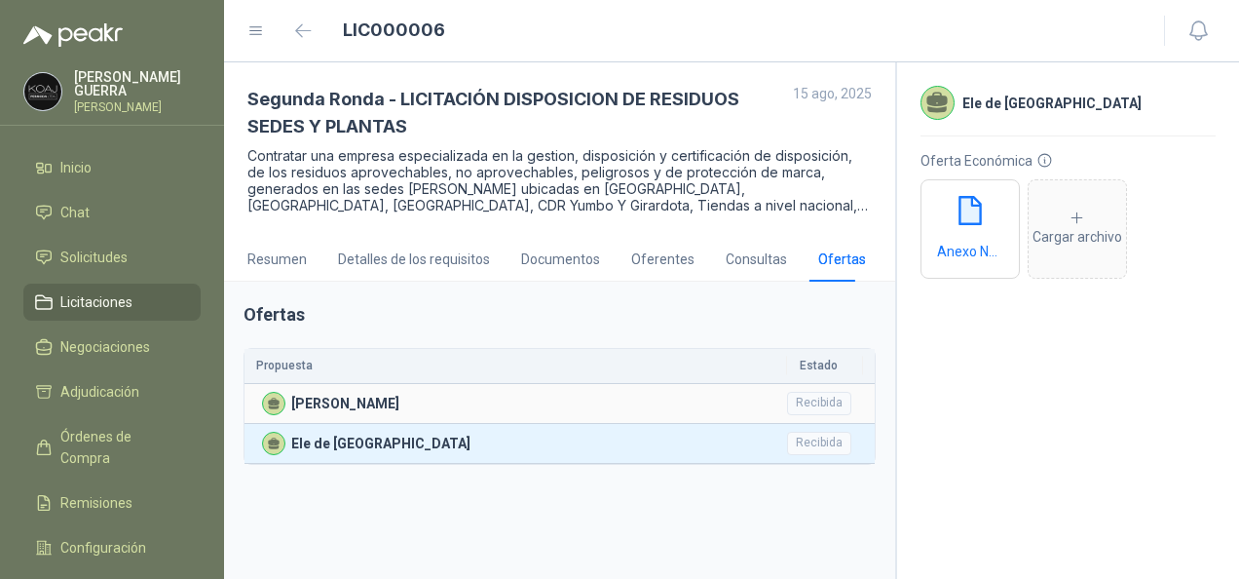
click at [468, 412] on div "Sergio Andres Piñeros Contreras" at bounding box center [518, 403] width 513 height 23
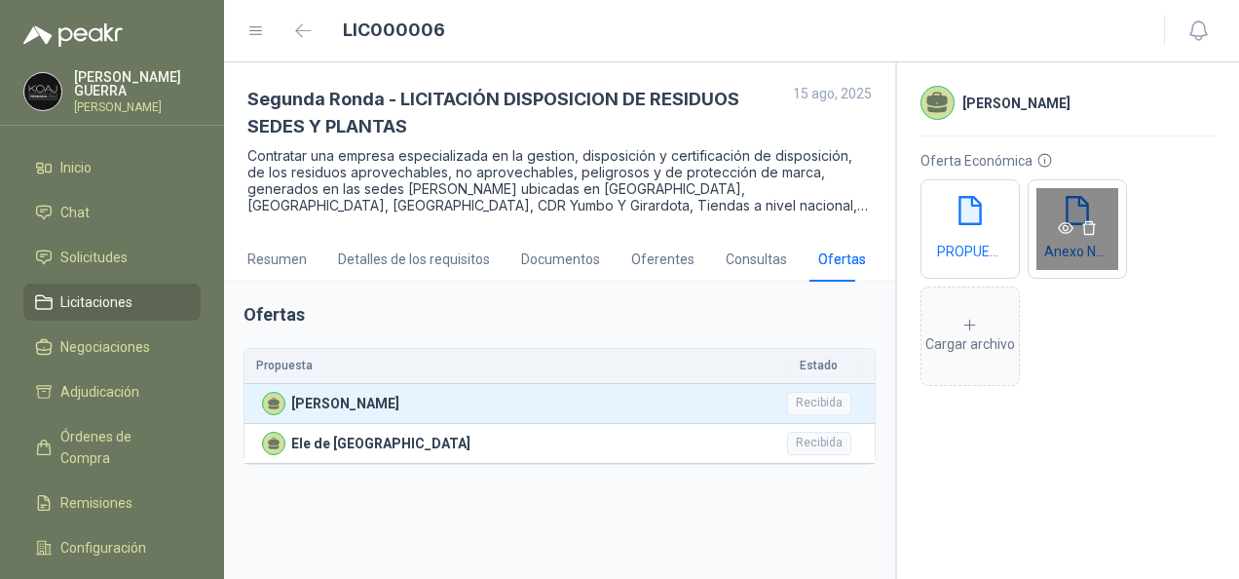
click at [1081, 248] on div "Anexo No. 3 Oferta economica (ajustada).xlsx" at bounding box center [1077, 228] width 99 height 99
click at [1066, 222] on icon "eye" at bounding box center [1066, 228] width 16 height 12
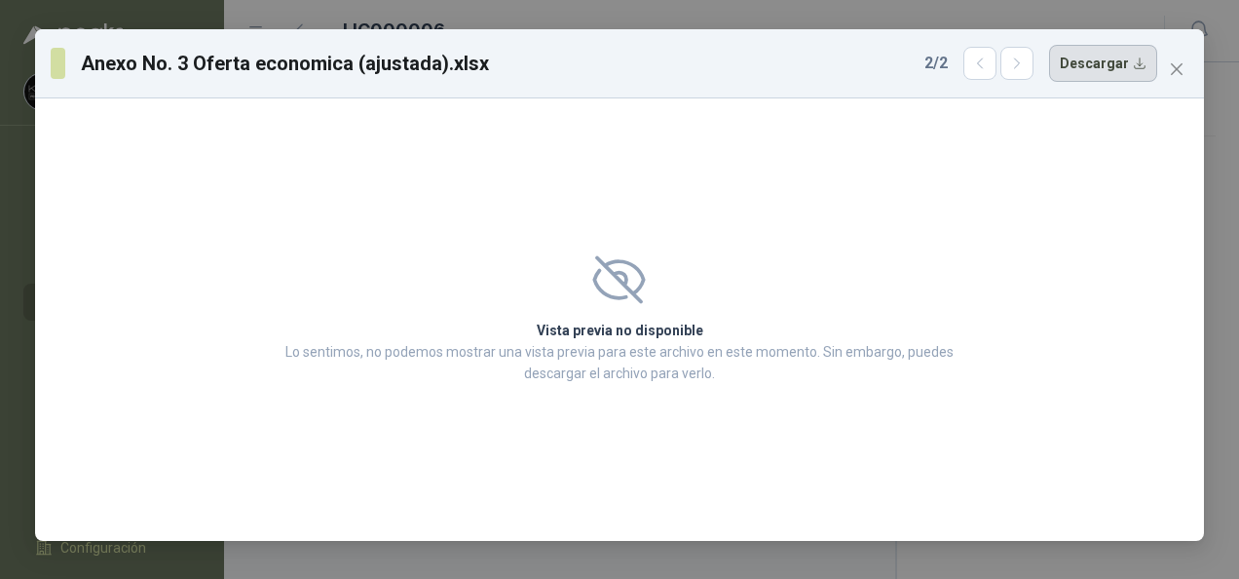
click at [1103, 62] on button "Descargar" at bounding box center [1103, 63] width 108 height 37
click at [1173, 64] on icon "close" at bounding box center [1177, 69] width 16 height 16
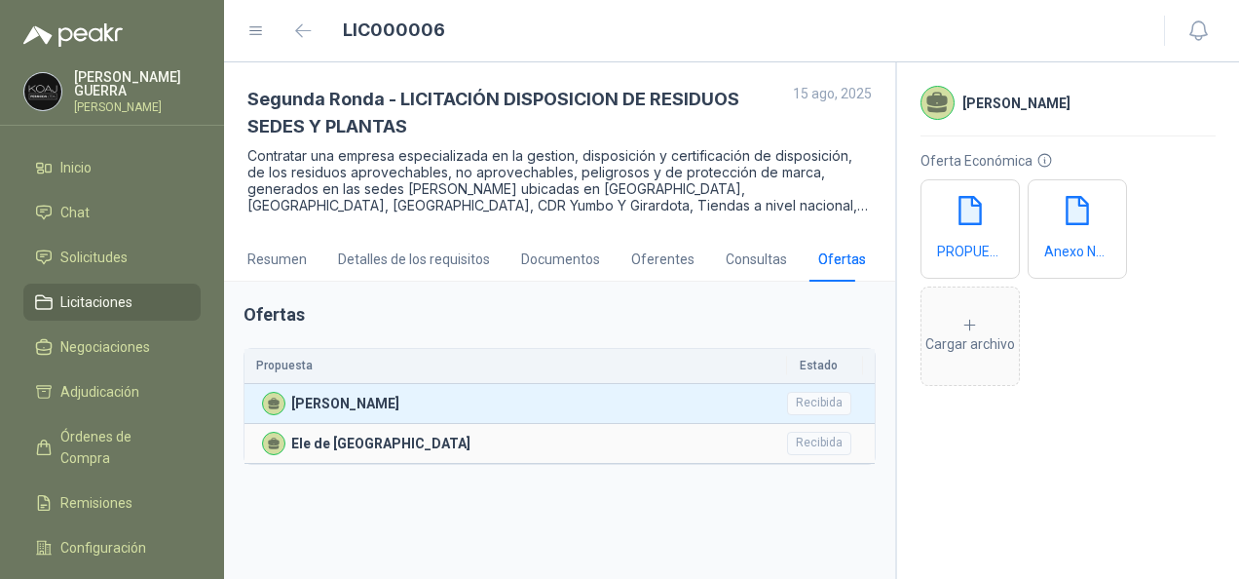
click at [341, 434] on p "Ele de Colombia" at bounding box center [380, 443] width 179 height 21
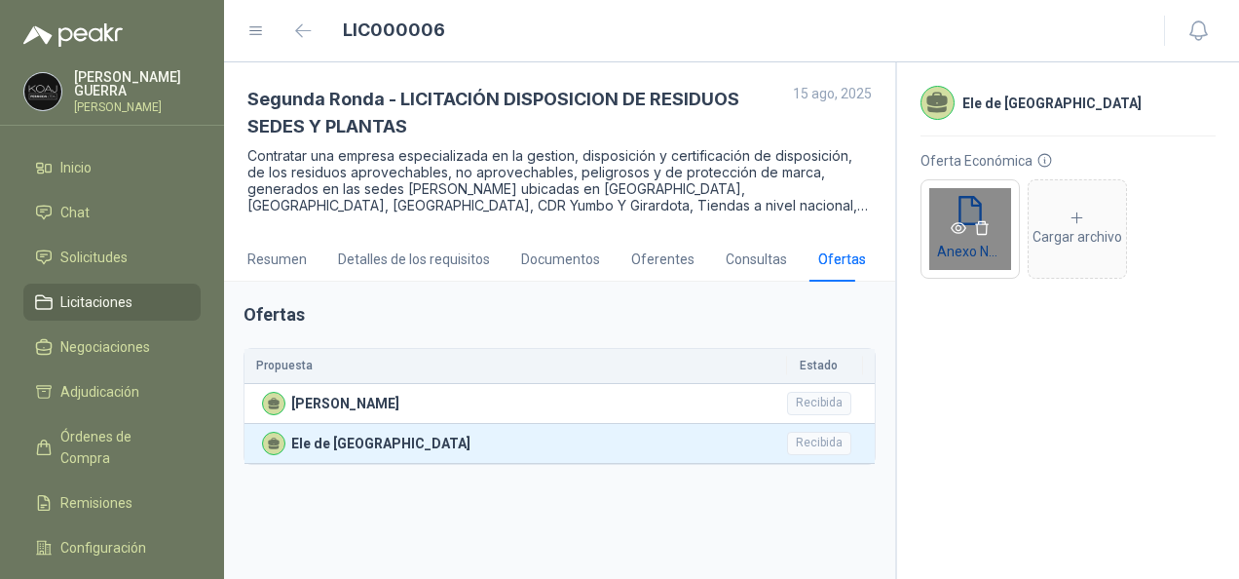
click at [958, 226] on icon "eye" at bounding box center [959, 228] width 16 height 16
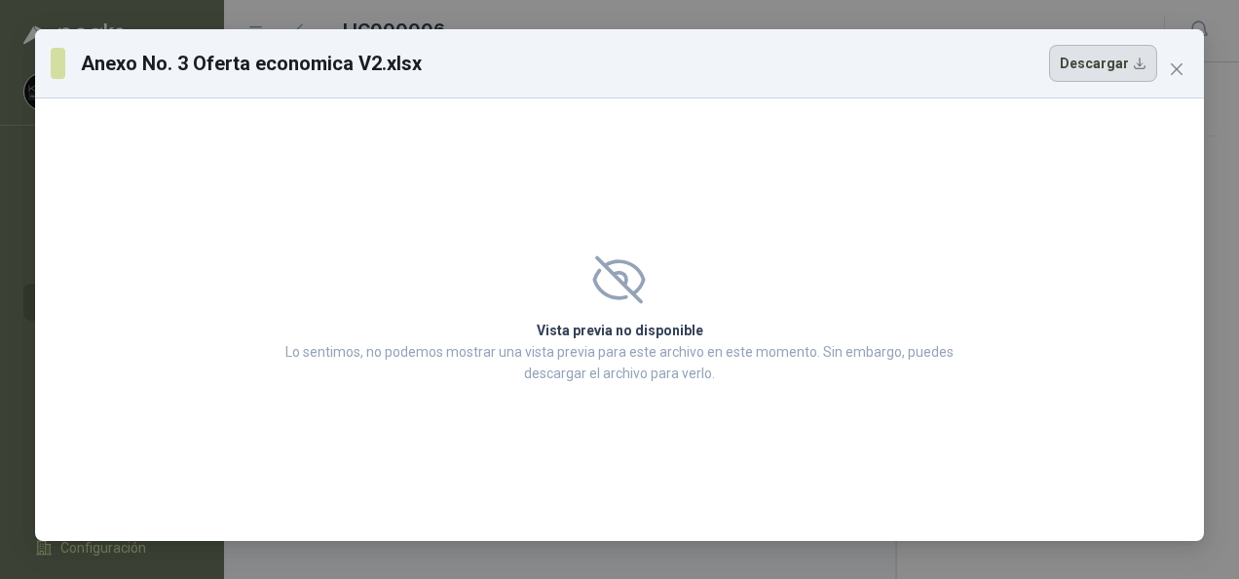
click at [1096, 61] on button "Descargar" at bounding box center [1103, 63] width 108 height 37
